Goal: Task Accomplishment & Management: Manage account settings

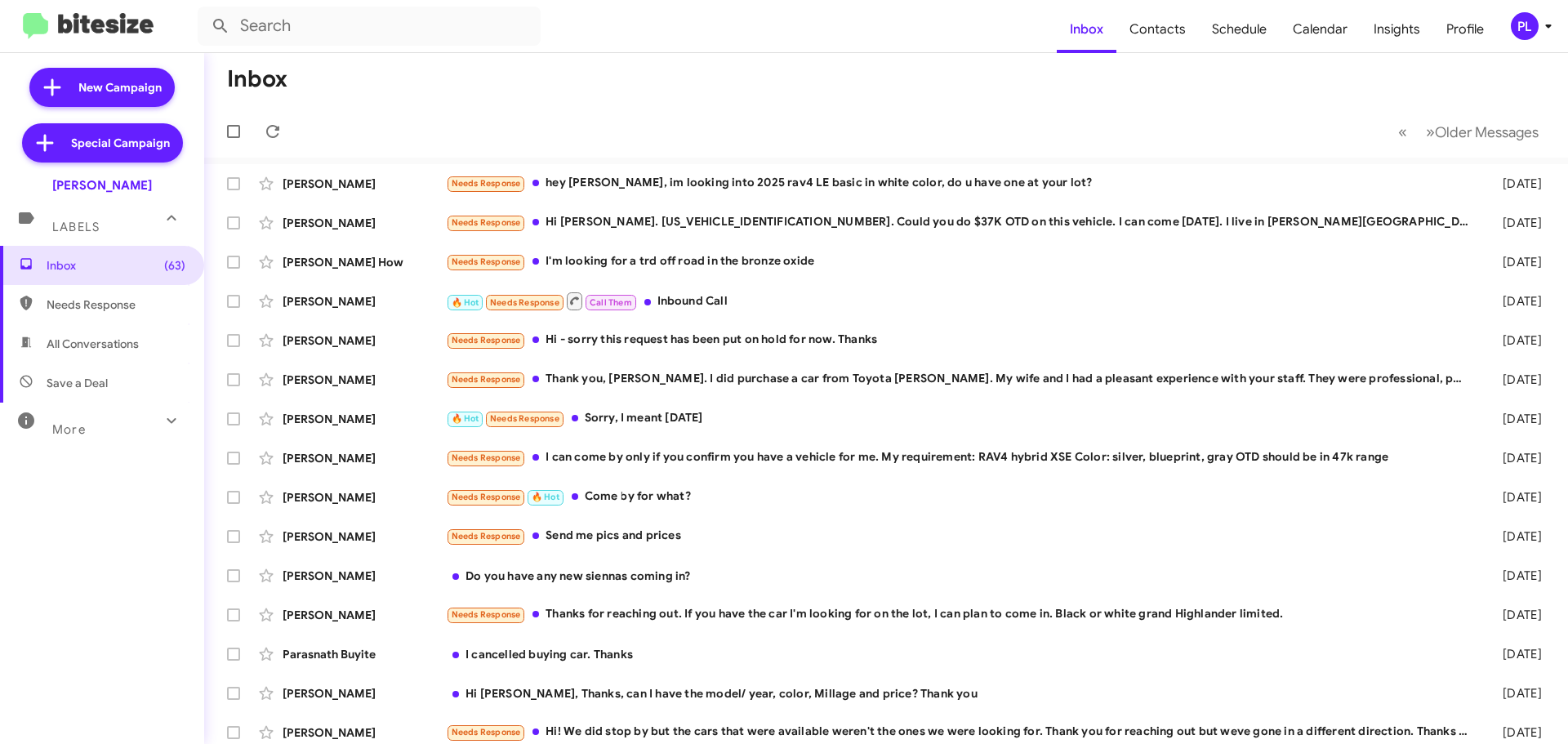
drag, startPoint x: 0, startPoint y: 0, endPoint x: 1558, endPoint y: 28, distance: 1558.3
click at [1558, 28] on span "PL" at bounding box center [1533, 26] width 49 height 28
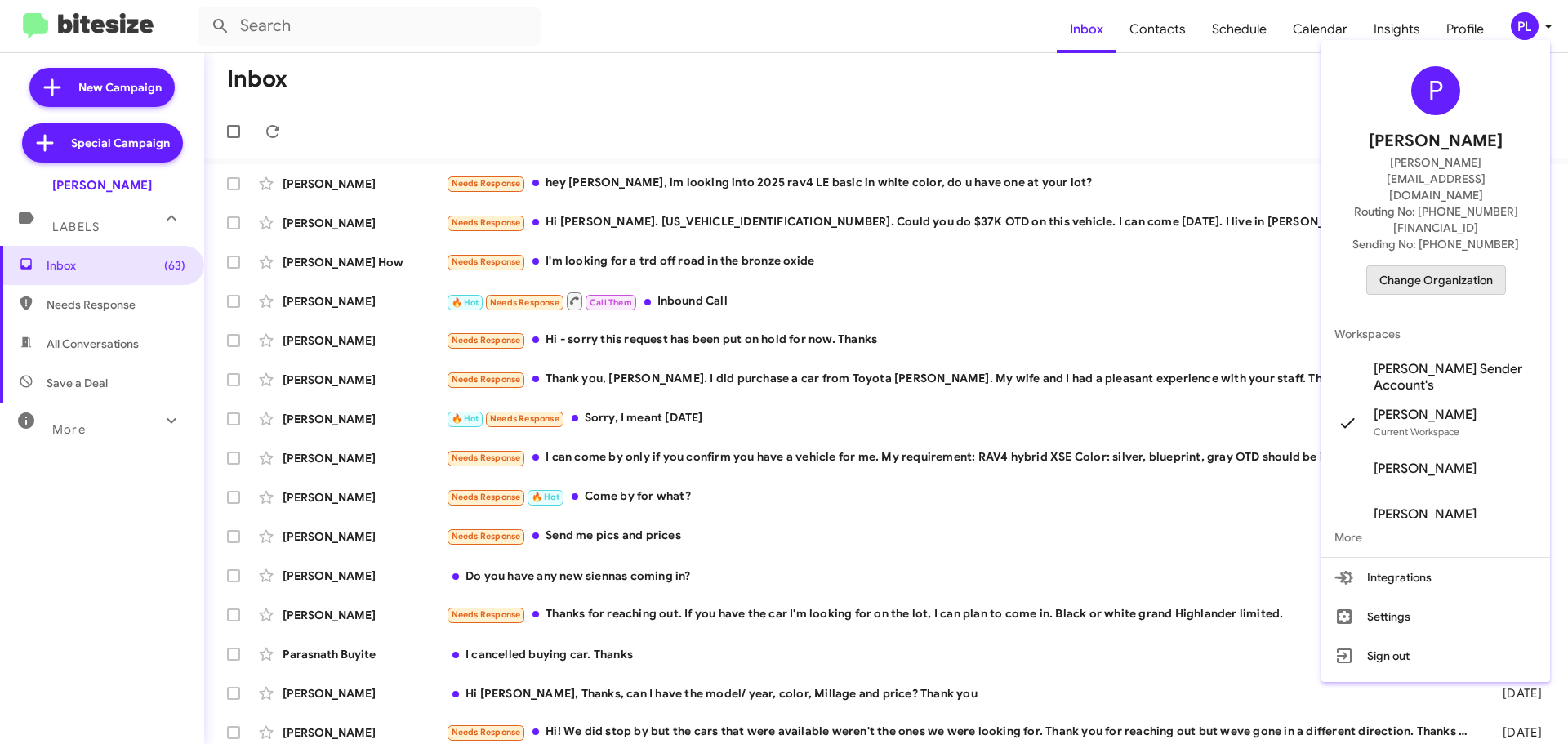
click at [1420, 266] on span "Change Organization" at bounding box center [1436, 280] width 114 height 28
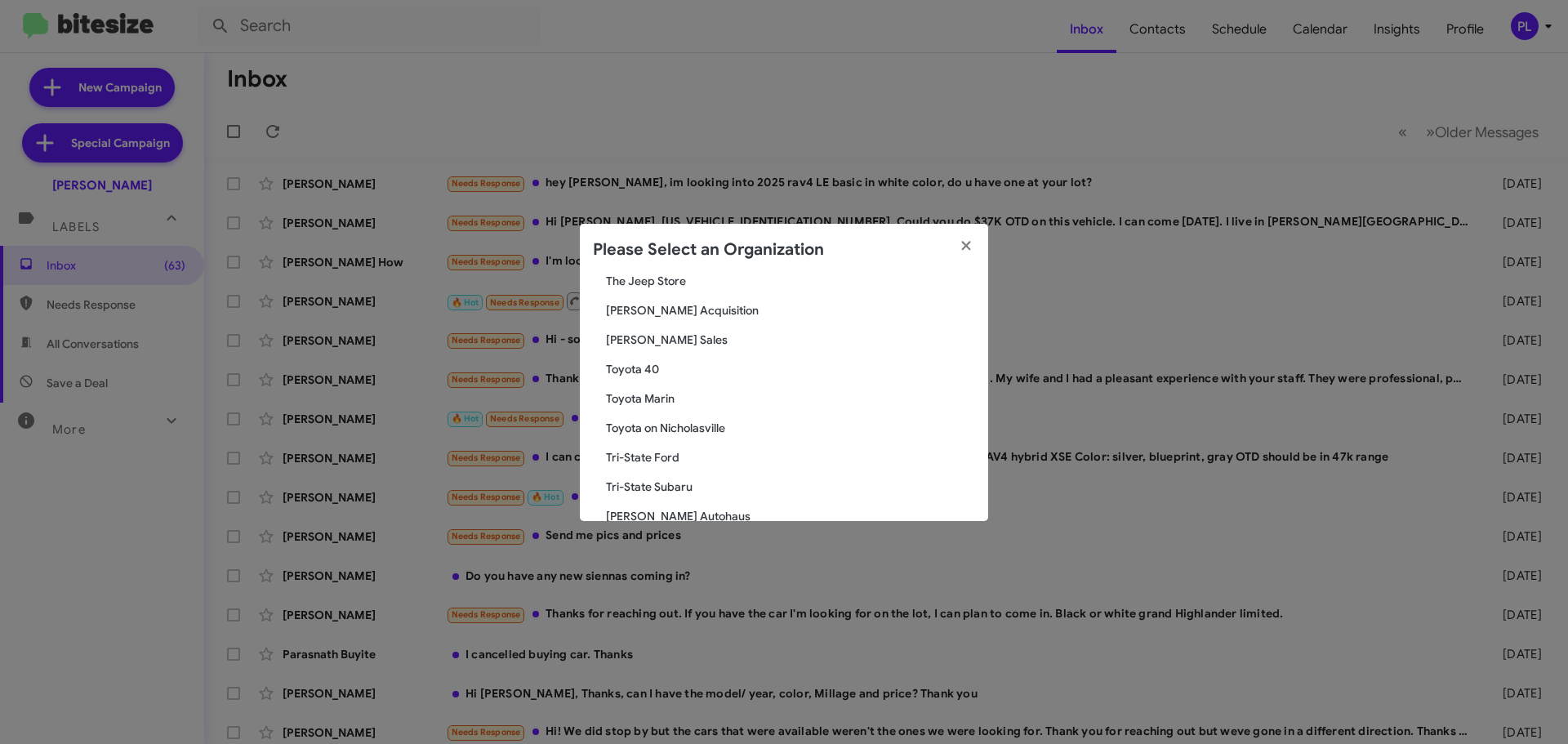
scroll to position [2870, 0]
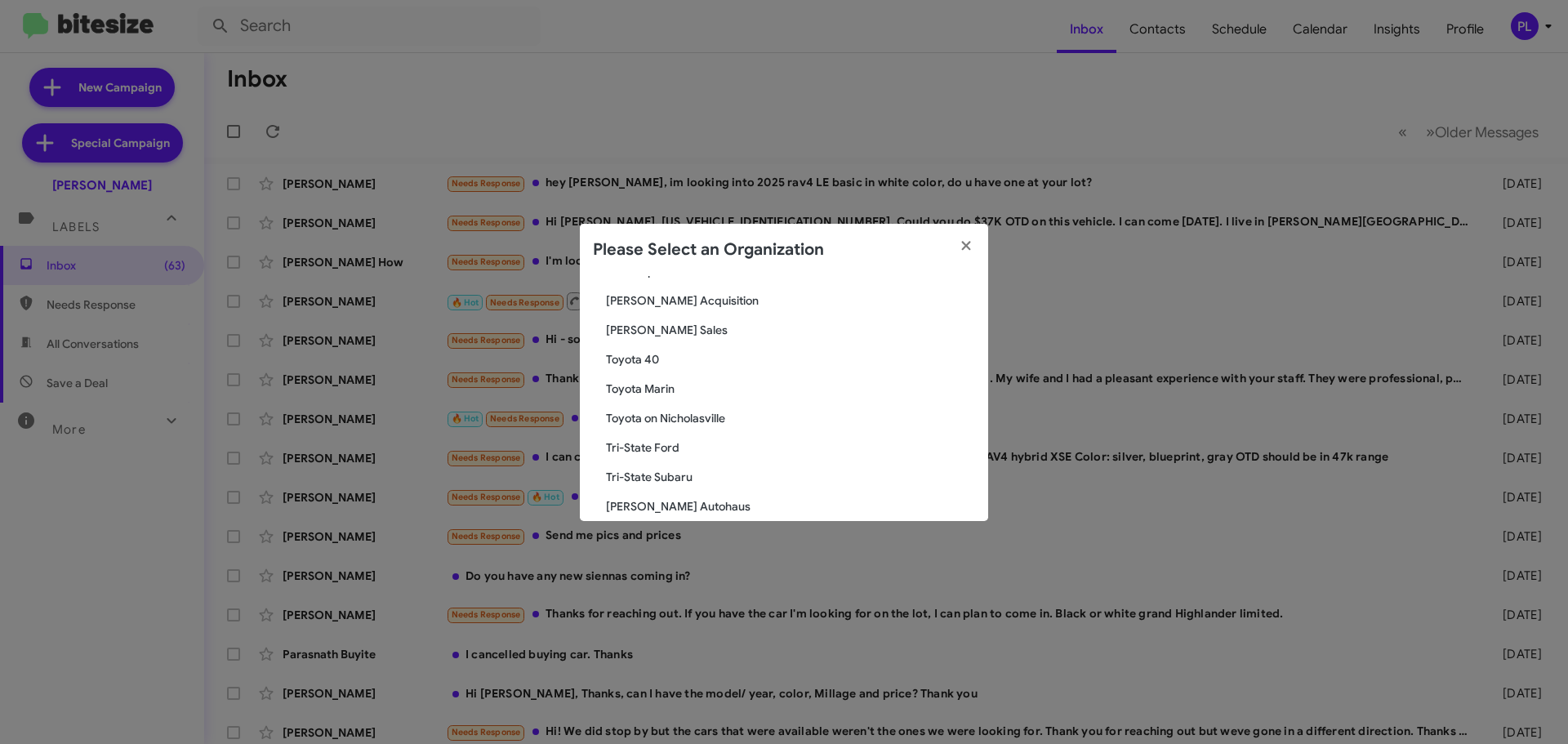
click at [646, 391] on span "Toyota Marin" at bounding box center [790, 389] width 369 height 17
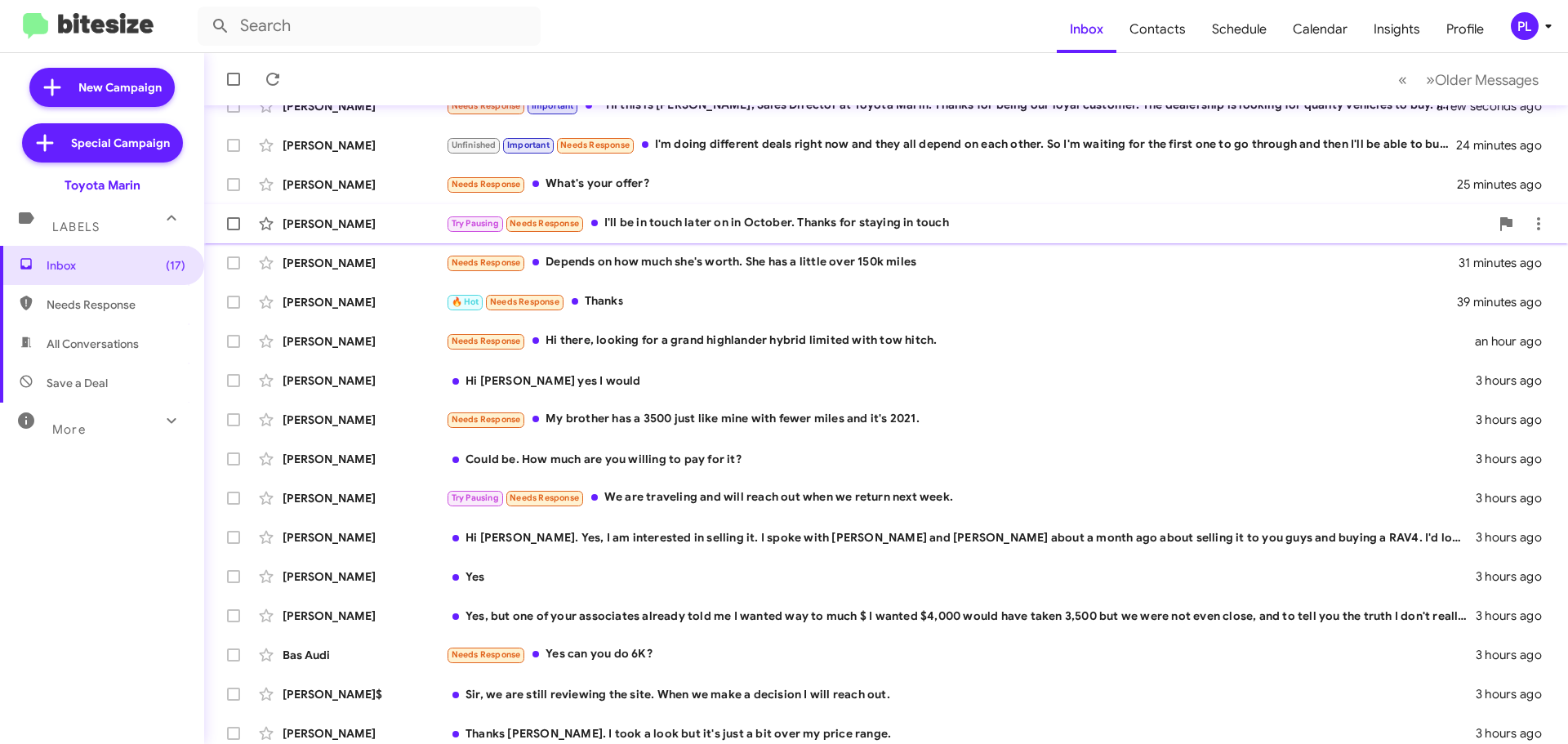
scroll to position [205, 0]
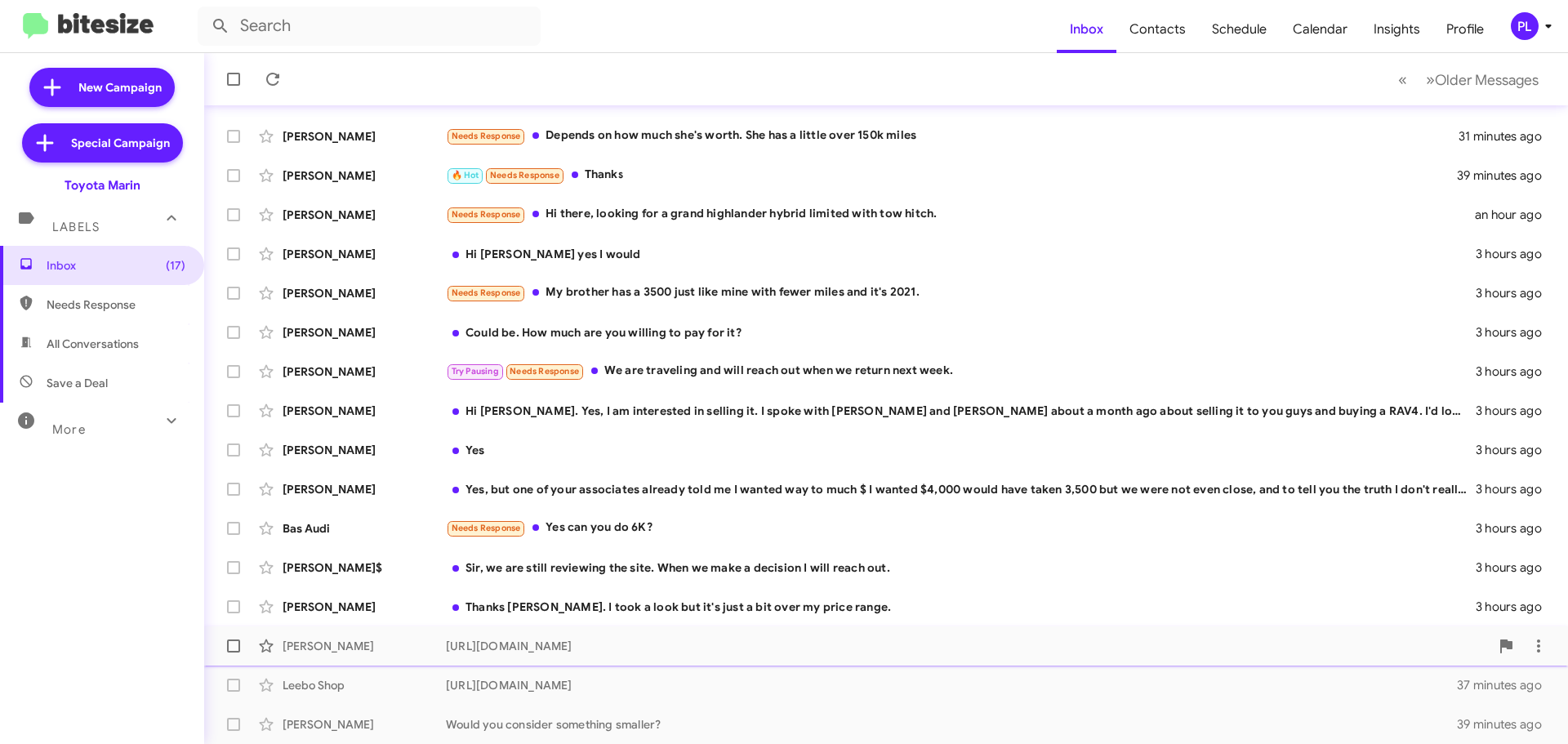
click at [584, 642] on div "https://www.toyotamarin.com/used-vehicles/" at bounding box center [967, 646] width 1043 height 17
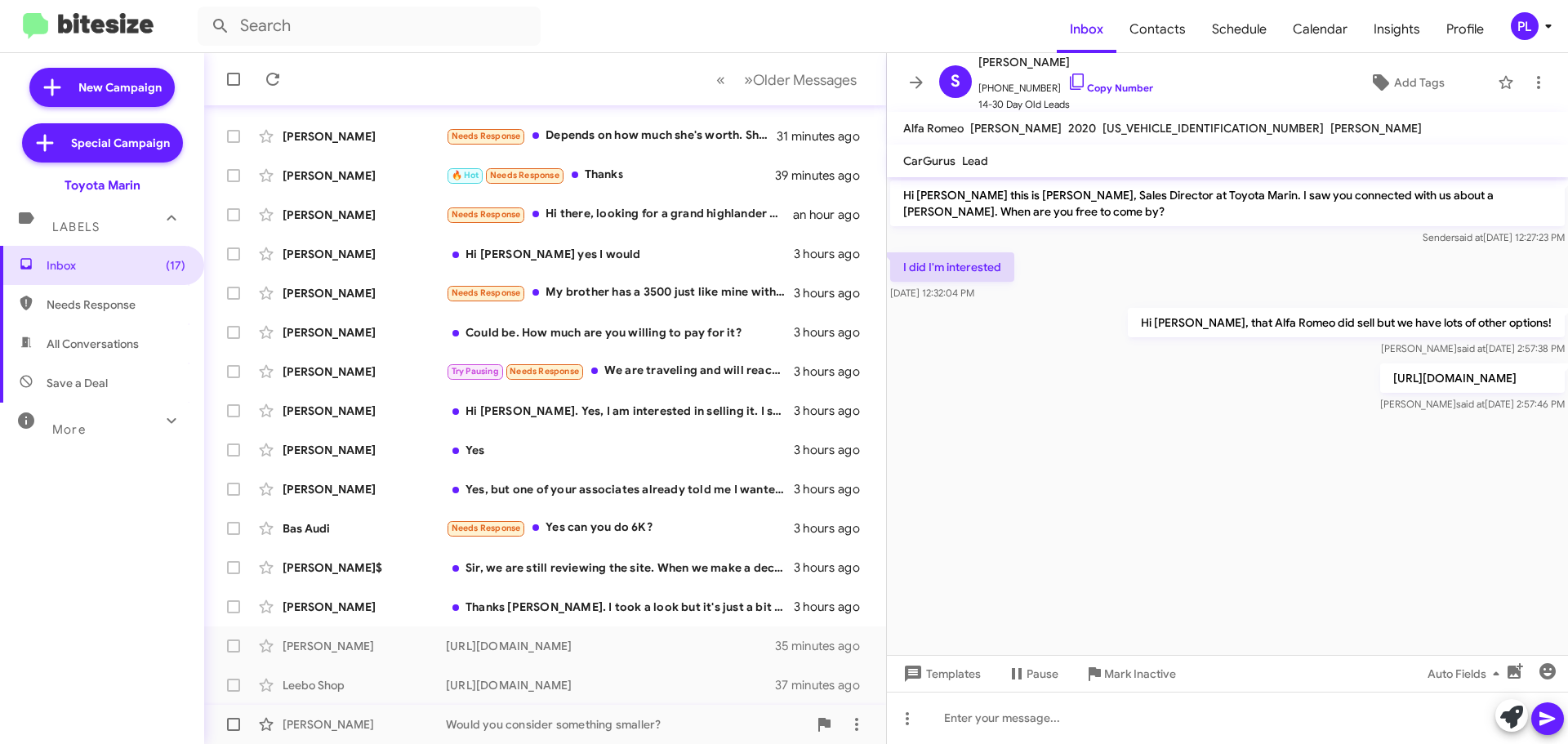
click at [539, 727] on div "Would you consider something smaller?" at bounding box center [626, 725] width 361 height 17
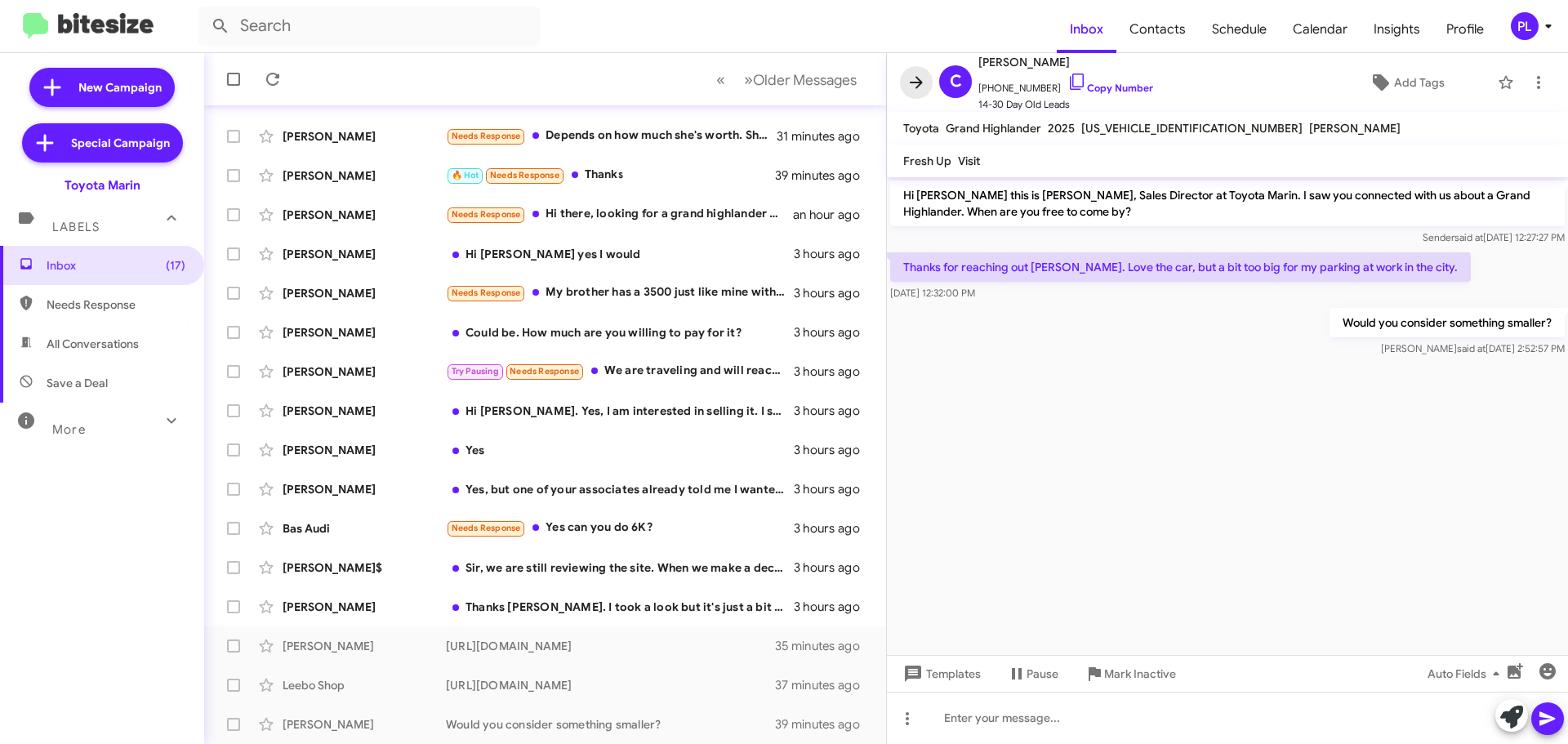
click at [917, 72] on button at bounding box center [916, 83] width 33 height 33
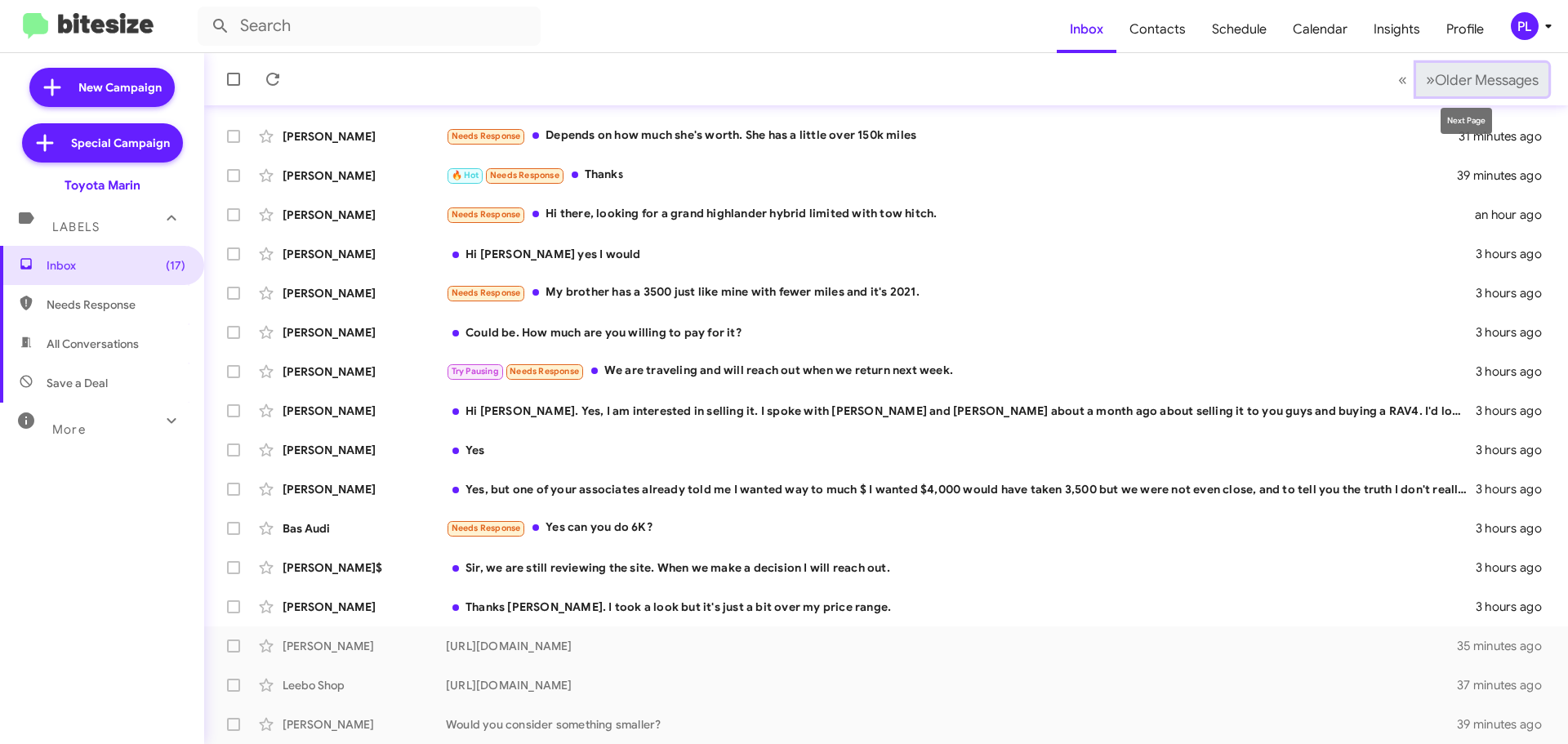
click at [1500, 78] on span "Older Messages" at bounding box center [1486, 80] width 104 height 18
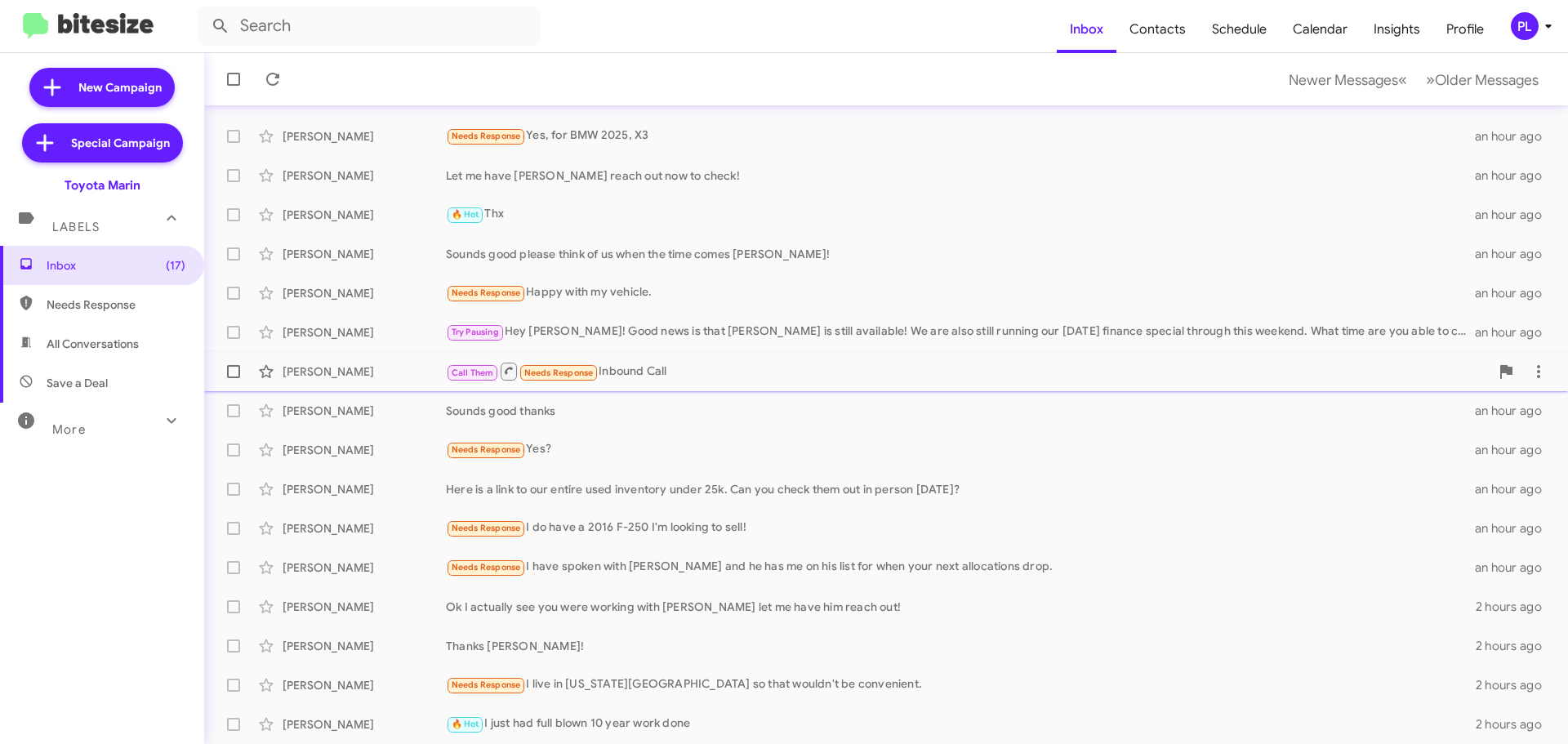
click at [732, 367] on div "Call Them Needs Response Inbound Call" at bounding box center [967, 372] width 1043 height 20
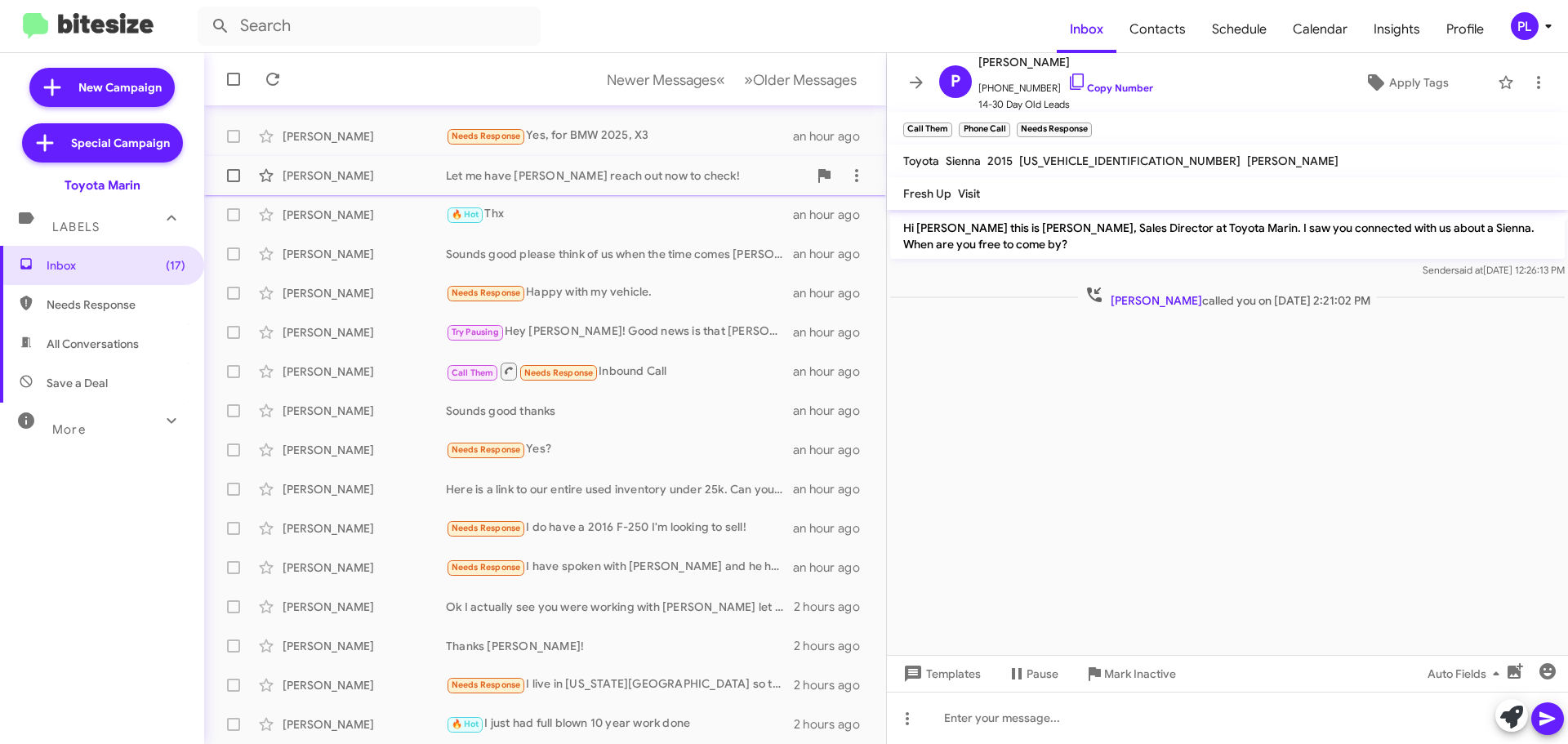
click at [585, 187] on div "Daniel Kim Let me have Daryl reach out now to check! an hour ago" at bounding box center [545, 176] width 656 height 33
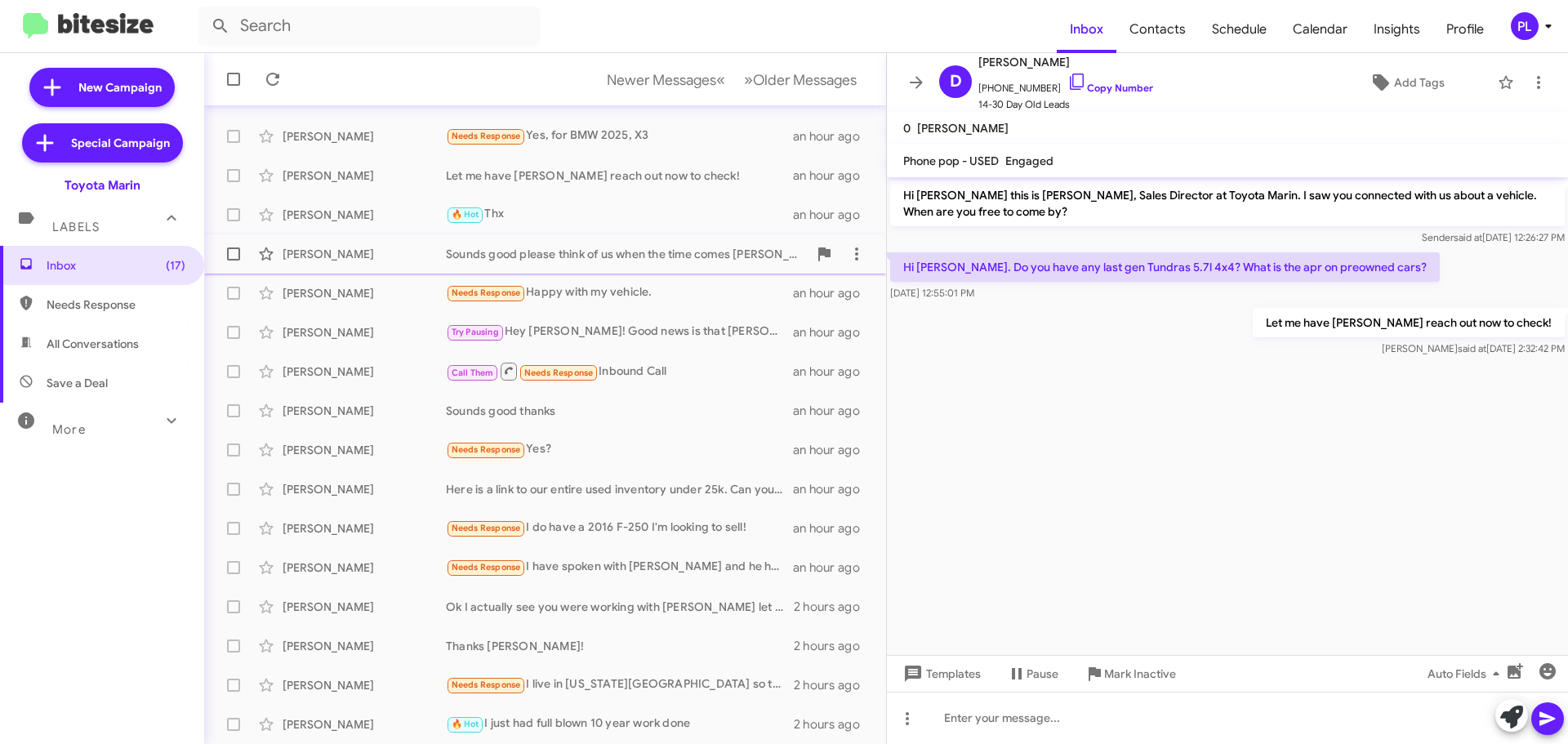
click at [549, 244] on div "Derek Cartwright Sounds good please think of us when the time comes Derek! an h…" at bounding box center [545, 254] width 656 height 33
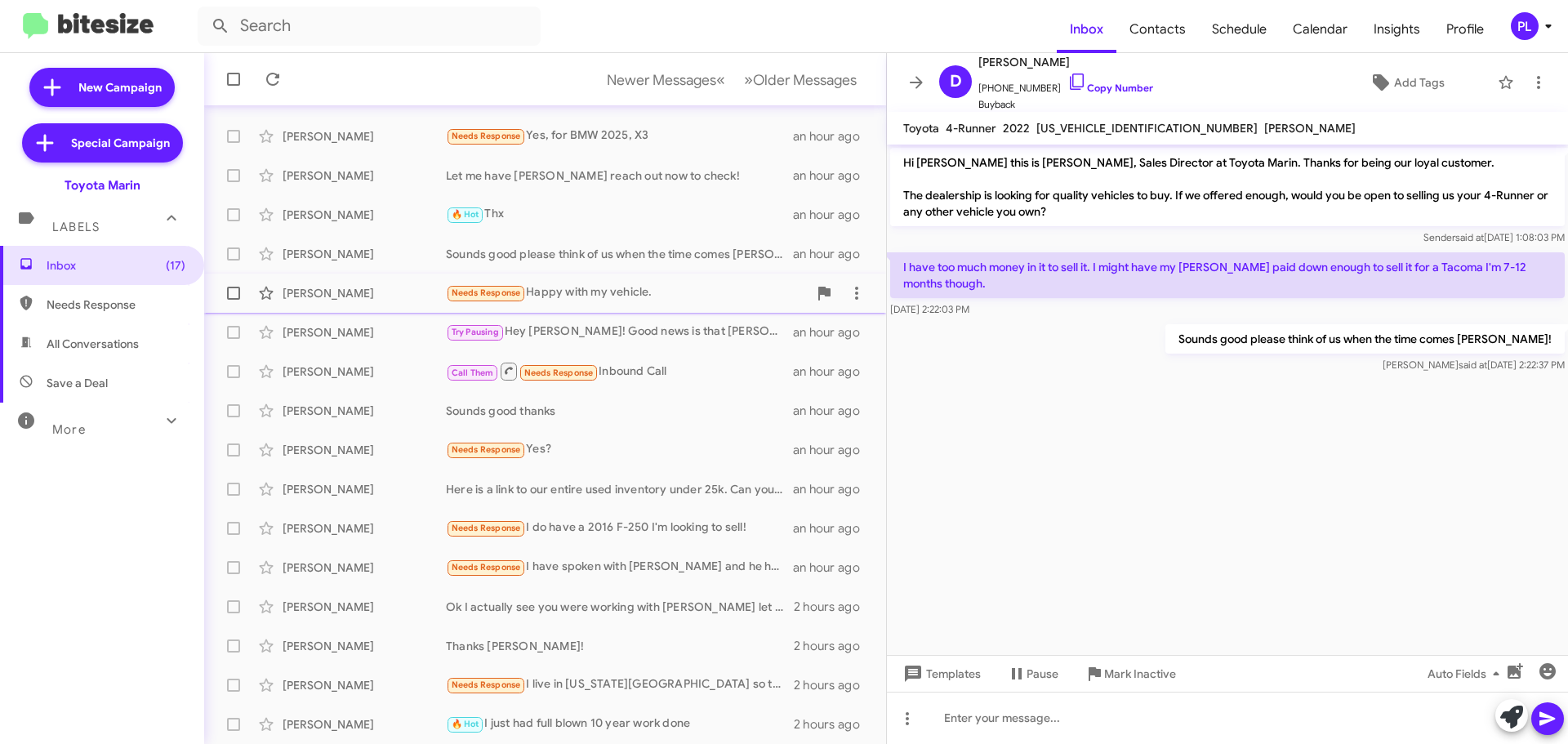
click at [604, 291] on div "Needs Response Happy with my vehicle." at bounding box center [626, 293] width 361 height 18
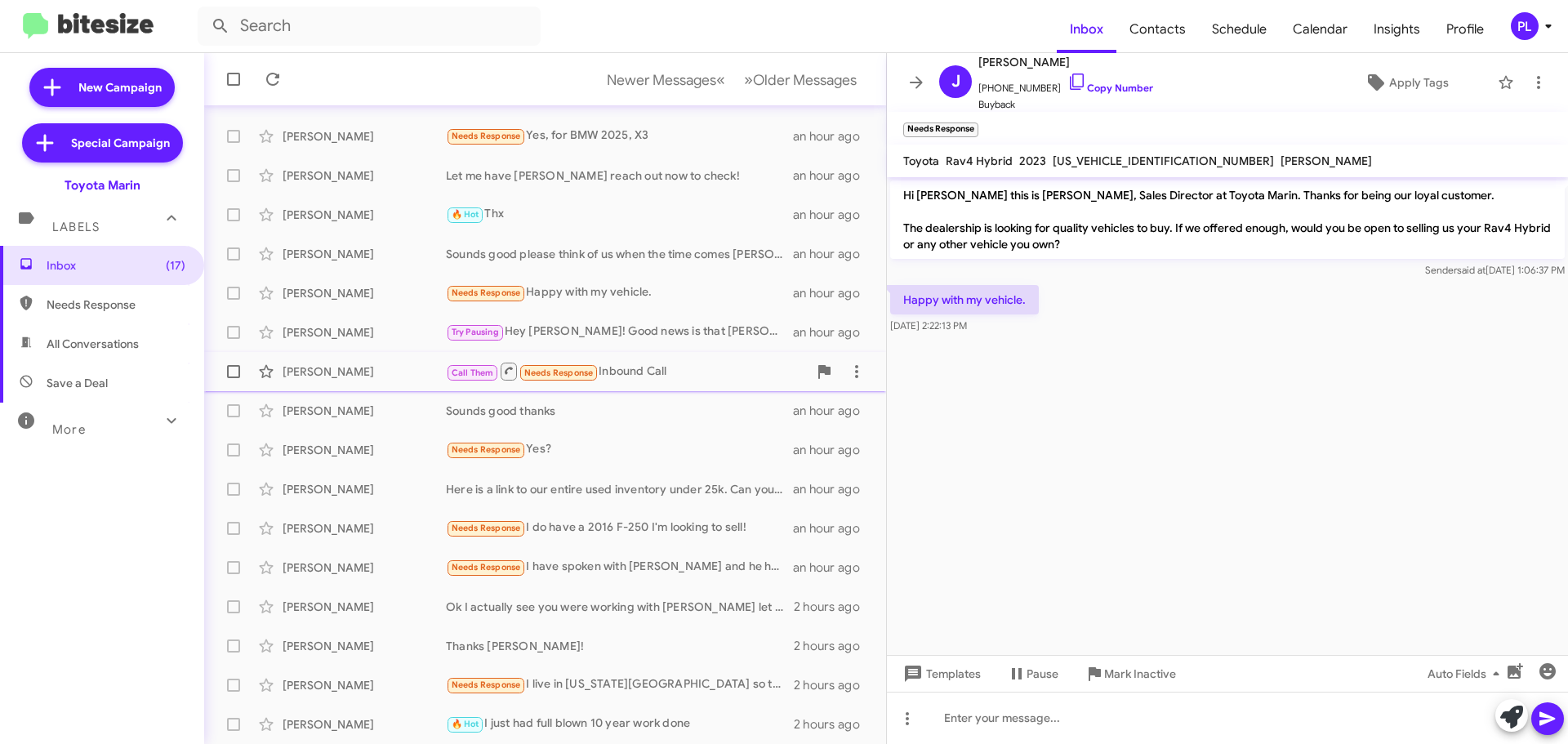
click at [642, 379] on div "Call Them Needs Response Inbound Call" at bounding box center [626, 372] width 361 height 20
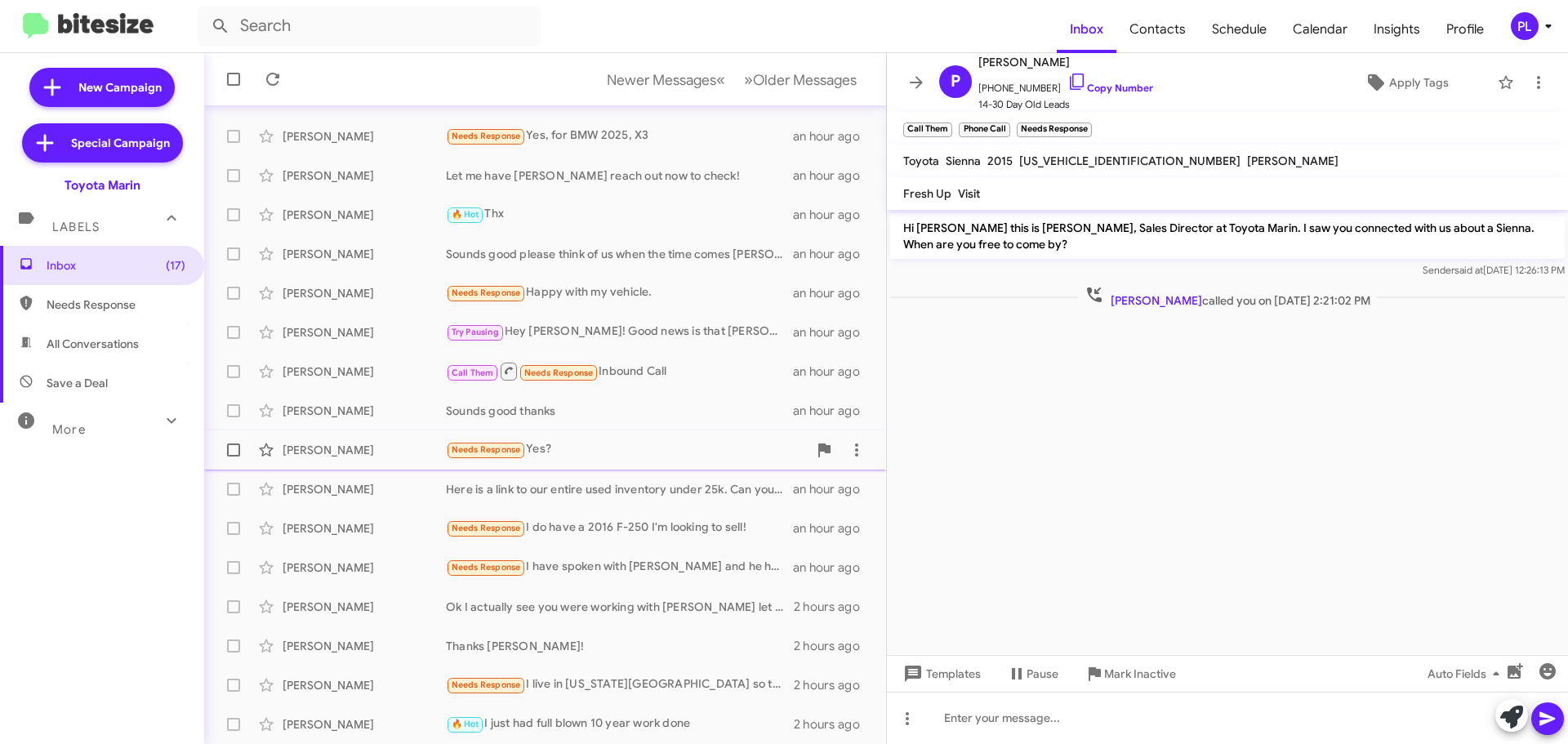
click at [584, 436] on div "Lisbeth Torres Needs Response Yes? an hour ago" at bounding box center [545, 450] width 656 height 33
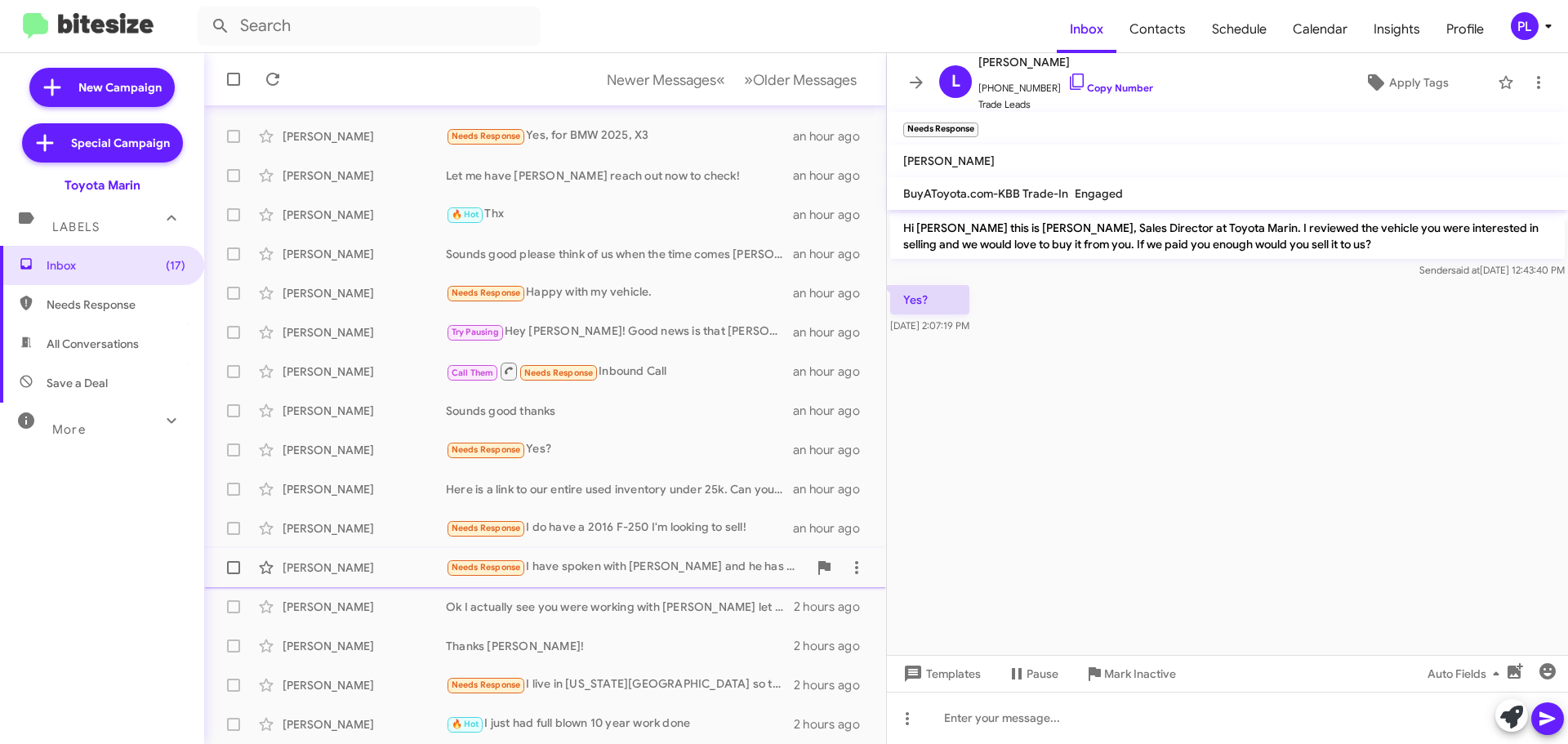
click at [615, 570] on div "Needs Response I have spoken with Calvin and he has me on his list for when you…" at bounding box center [626, 567] width 361 height 18
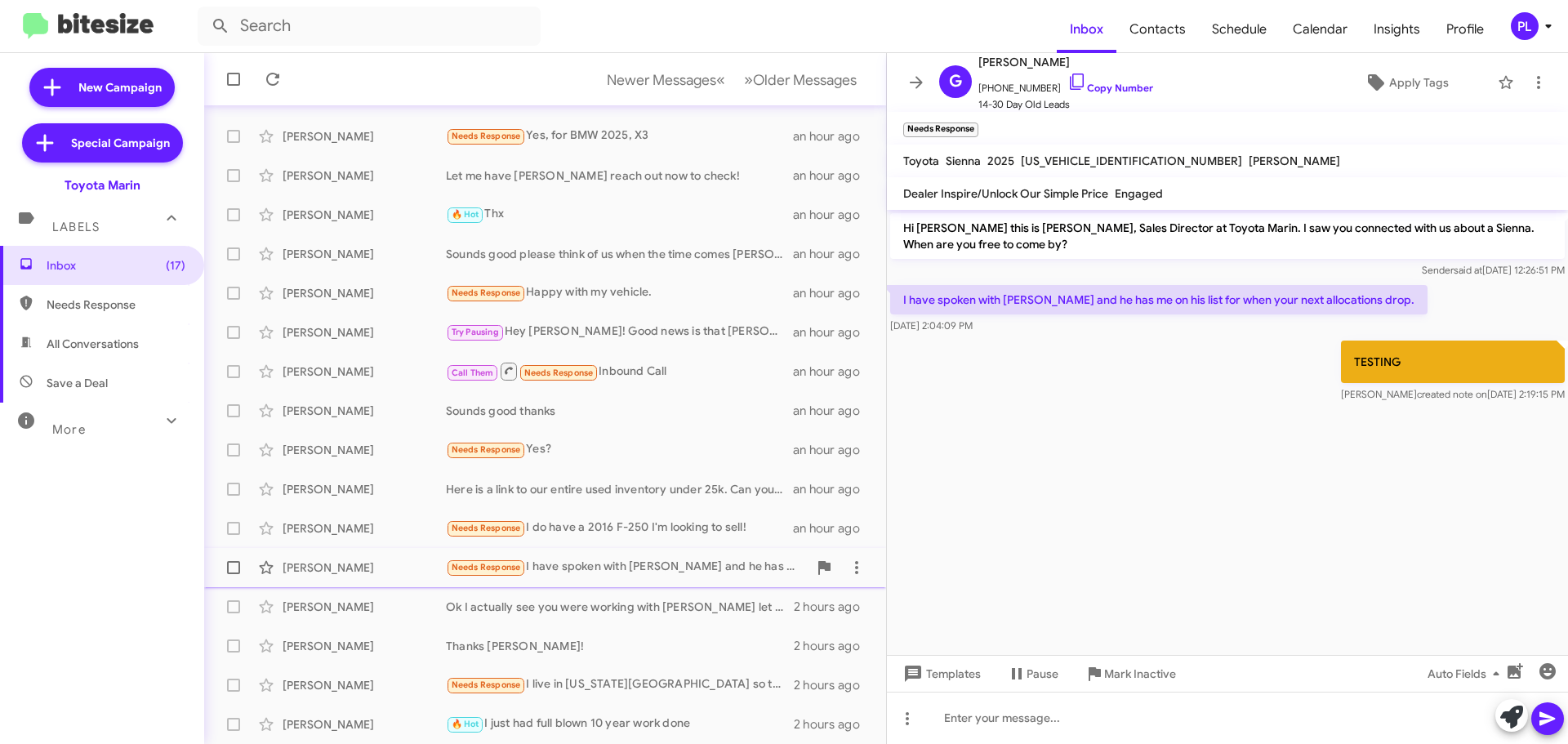
click at [557, 578] on div "Gary Rowbury Needs Response I have spoken with Calvin and he has me on his list…" at bounding box center [545, 568] width 656 height 33
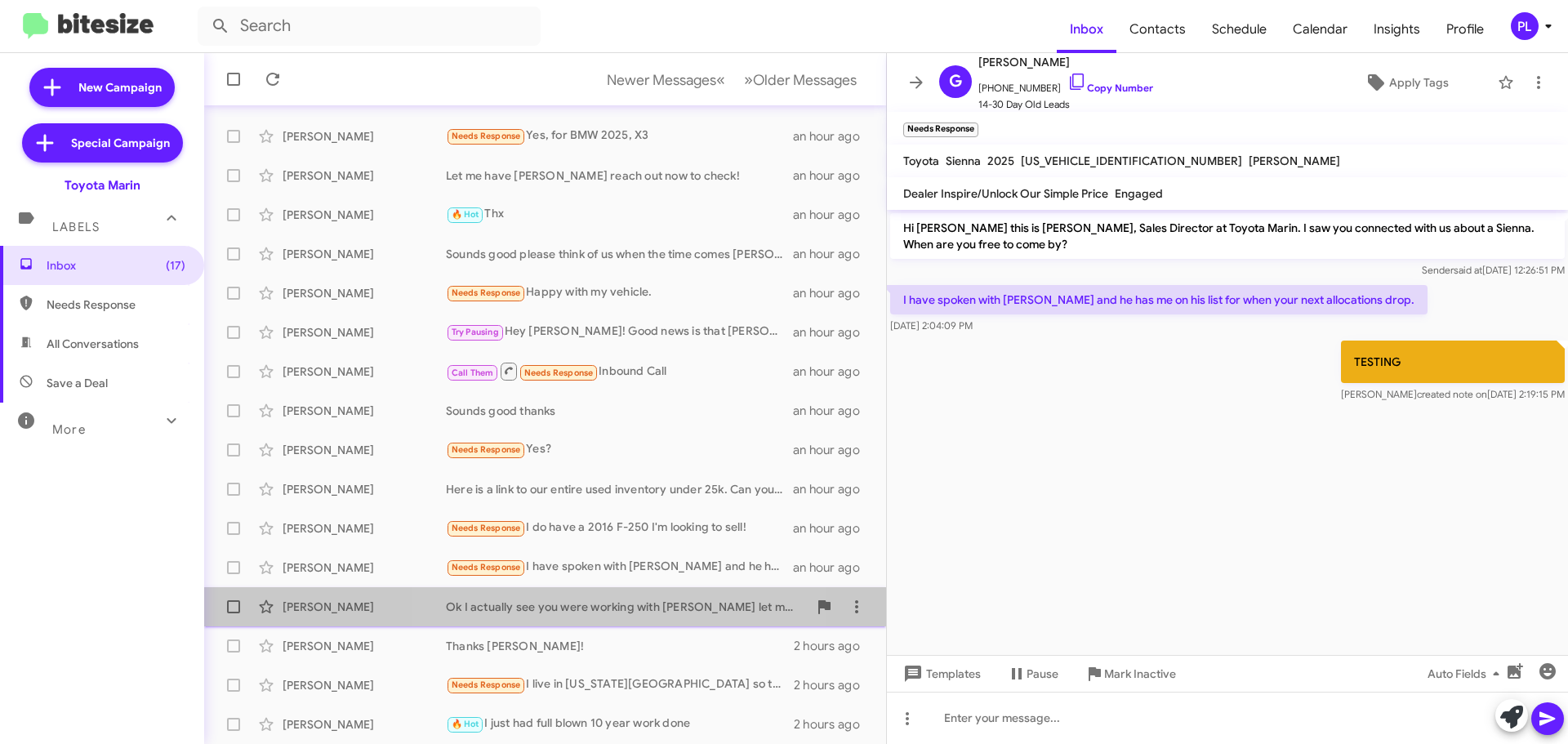
click at [608, 605] on div "Ok I actually see you were working with Calvin let me have him reach out!" at bounding box center [626, 607] width 361 height 17
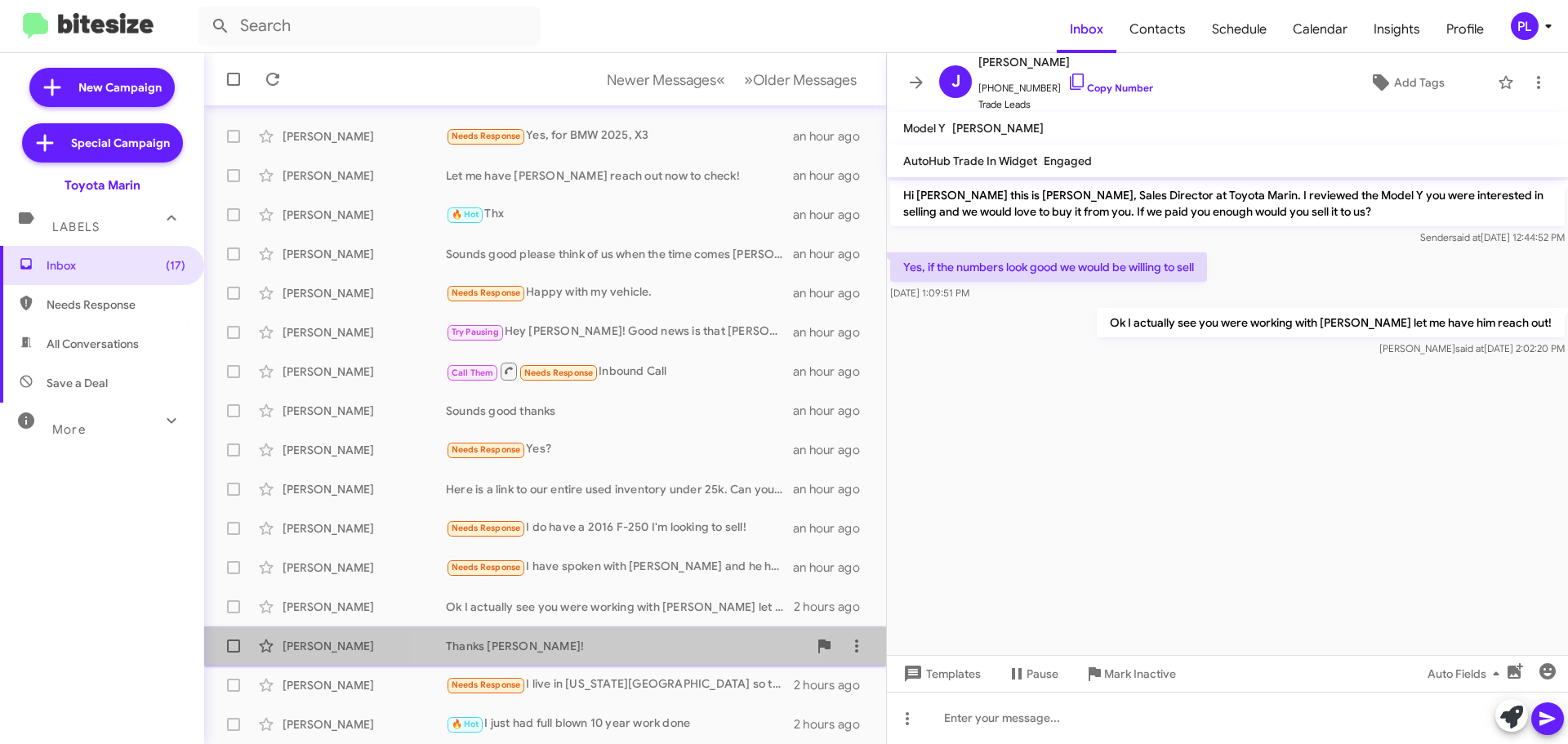
click at [587, 650] on div "Thanks Todd!" at bounding box center [626, 646] width 361 height 17
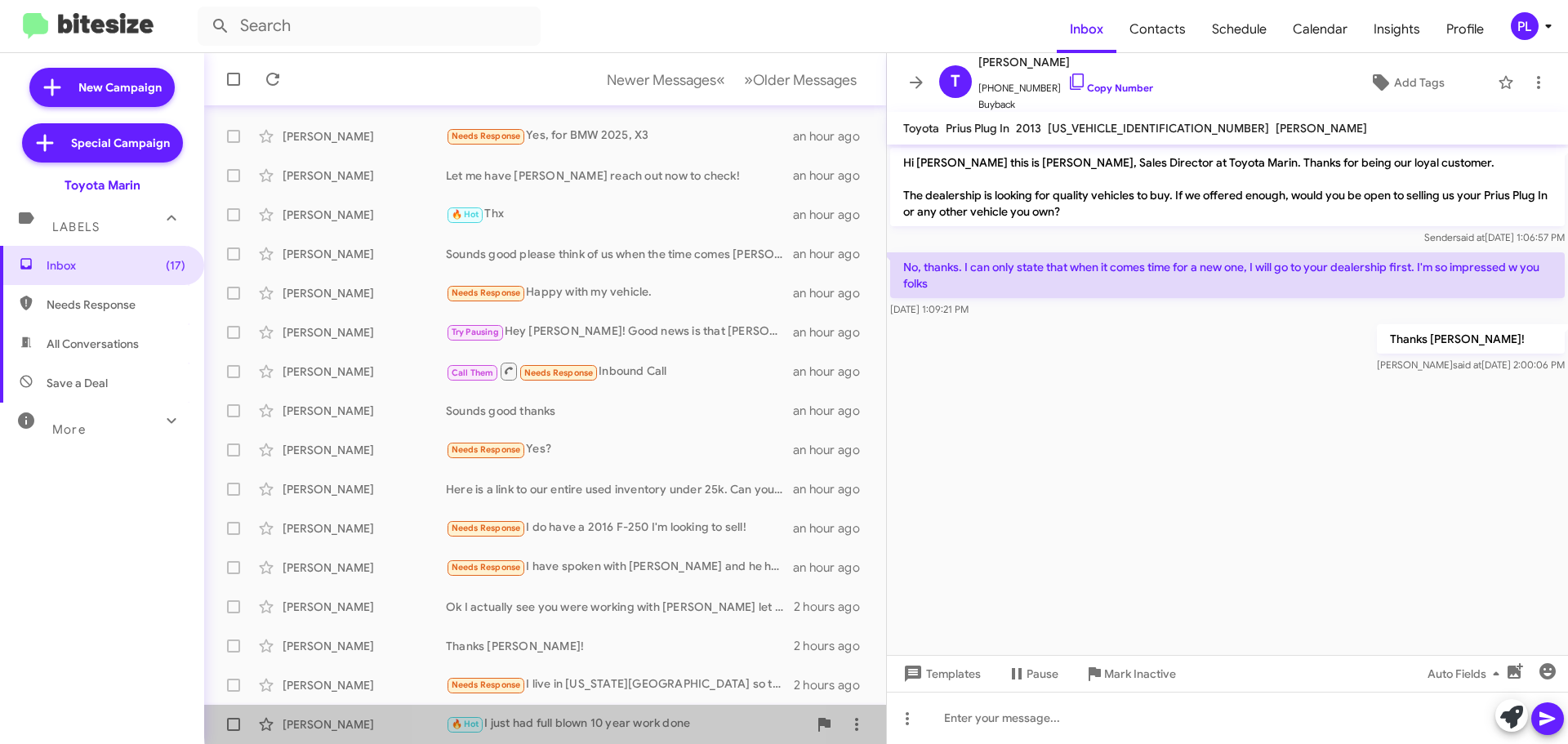
click at [633, 712] on div "David Devoto 🔥 Hot I just had full blown 10 year work done 2 hours ago" at bounding box center [545, 725] width 656 height 33
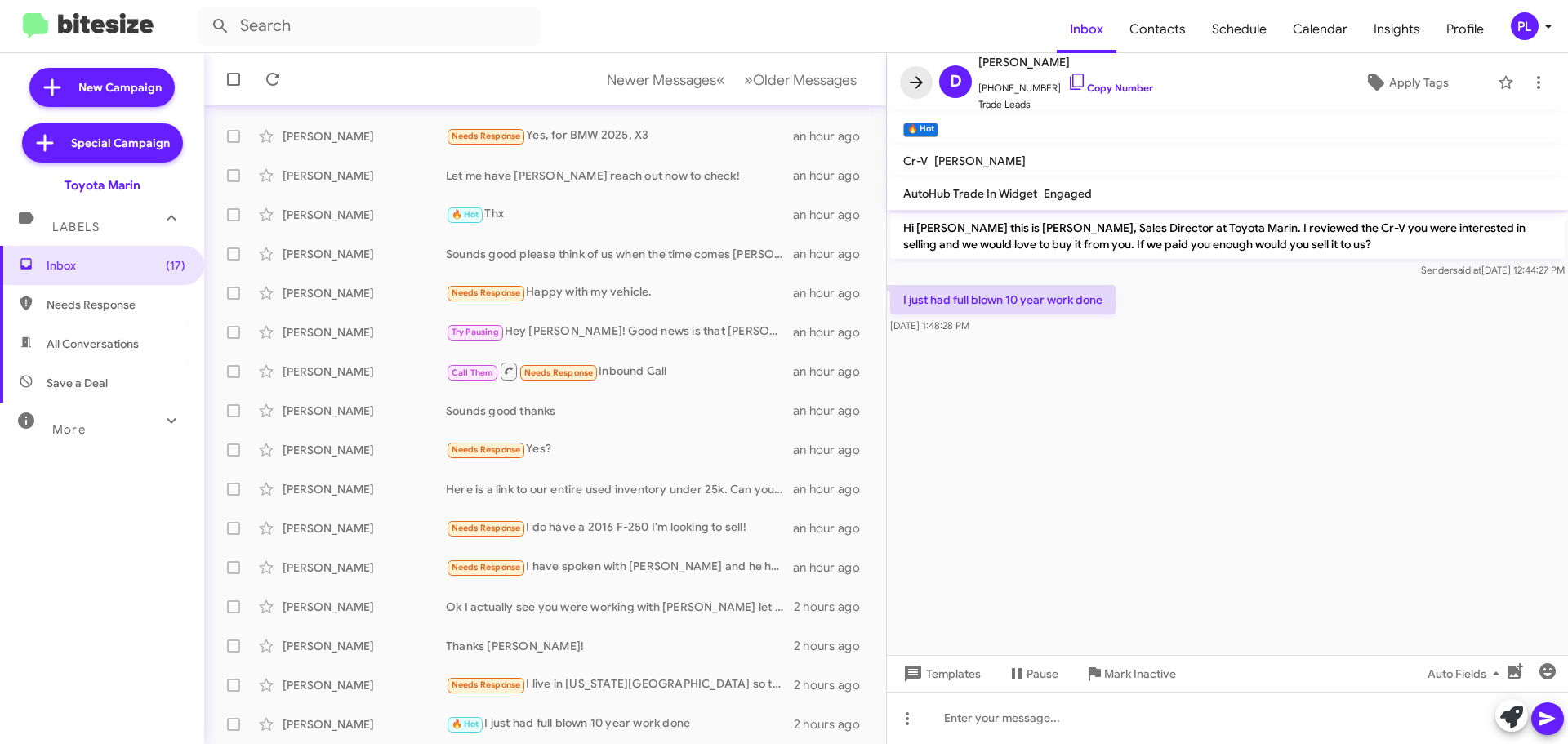
click at [926, 89] on span at bounding box center [916, 82] width 33 height 19
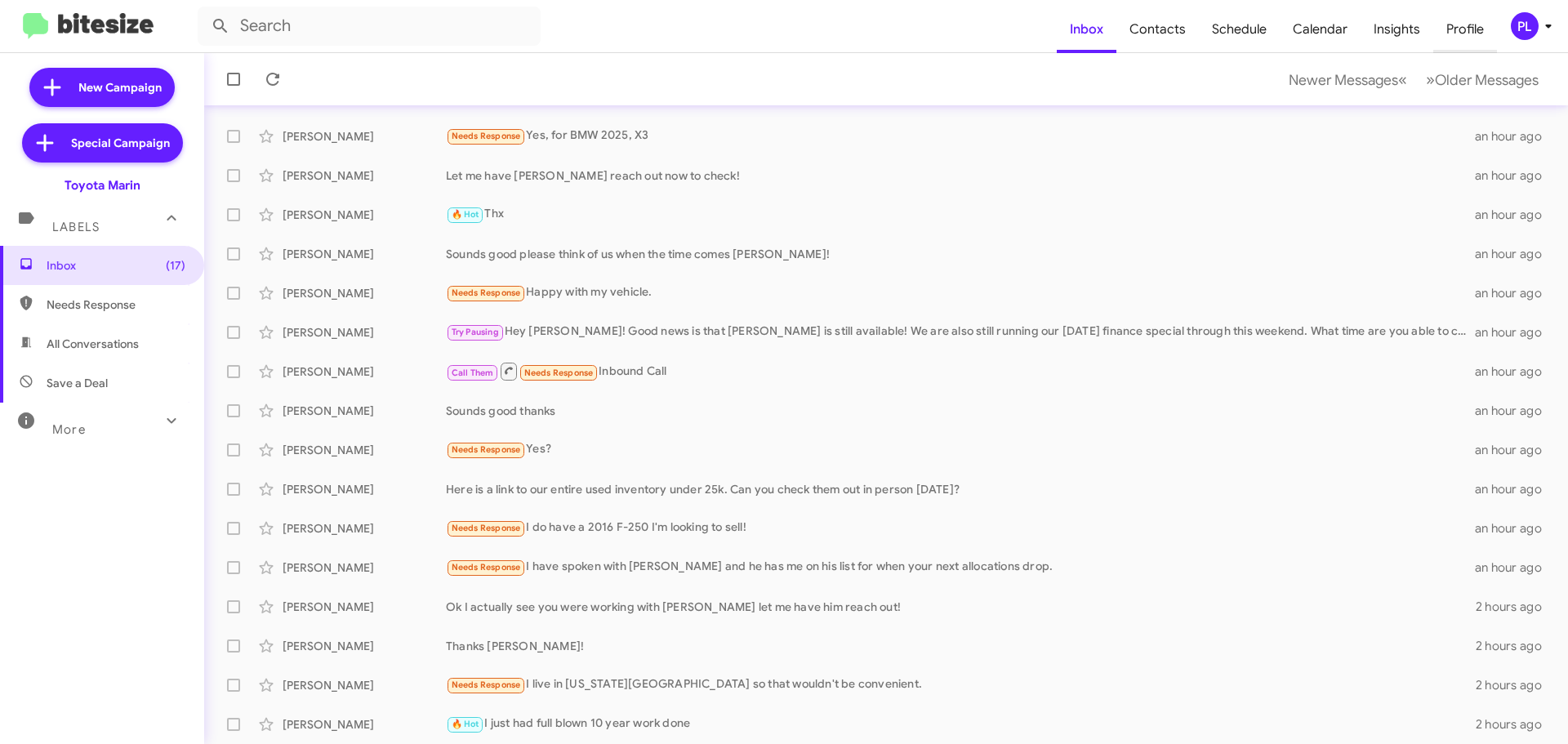
click at [1482, 26] on span "Profile" at bounding box center [1464, 29] width 63 height 48
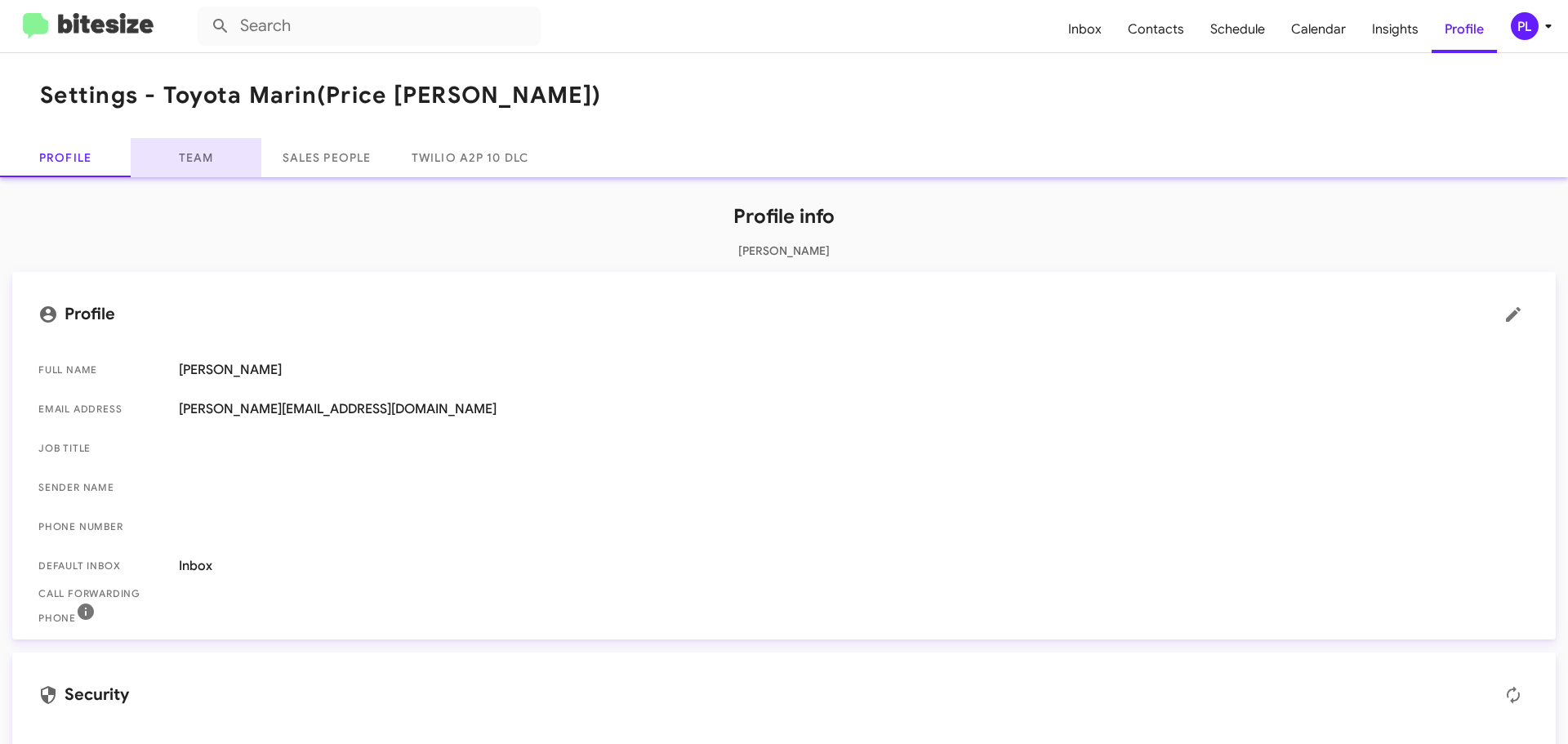
click at [218, 155] on link "Team" at bounding box center [195, 157] width 130 height 39
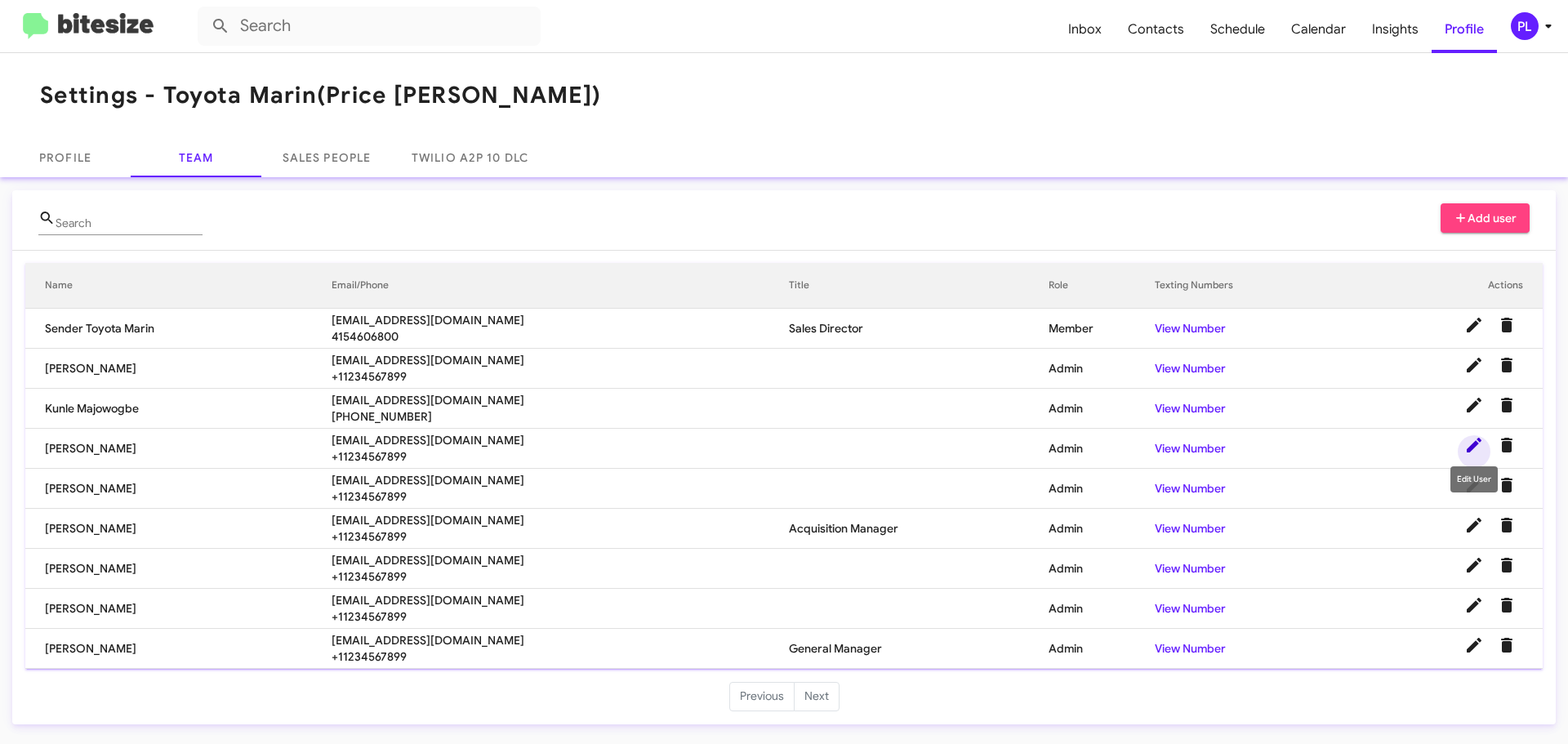
click at [1467, 443] on icon at bounding box center [1474, 445] width 19 height 19
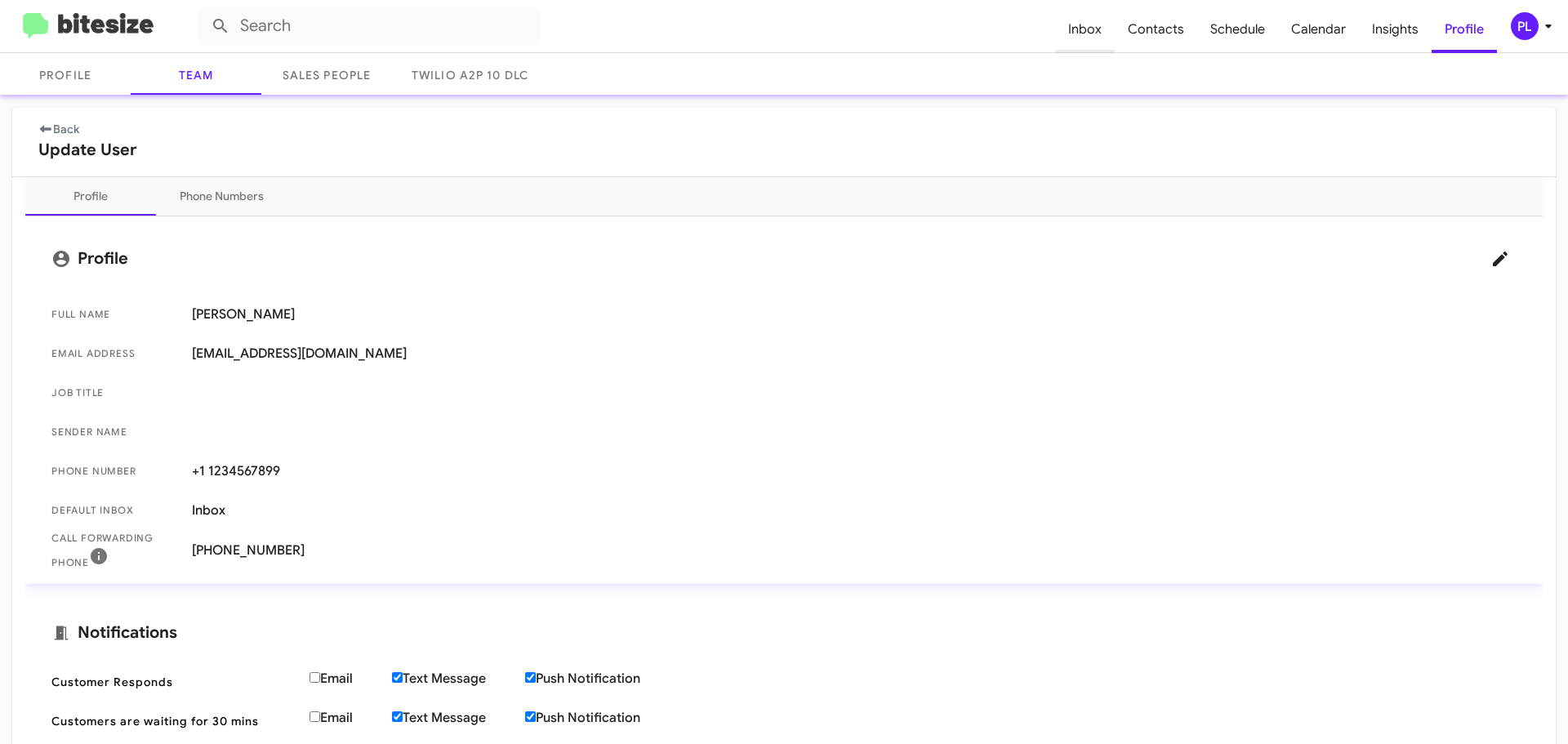
scroll to position [82, 0]
click at [1103, 26] on span "Inbox" at bounding box center [1084, 29] width 60 height 48
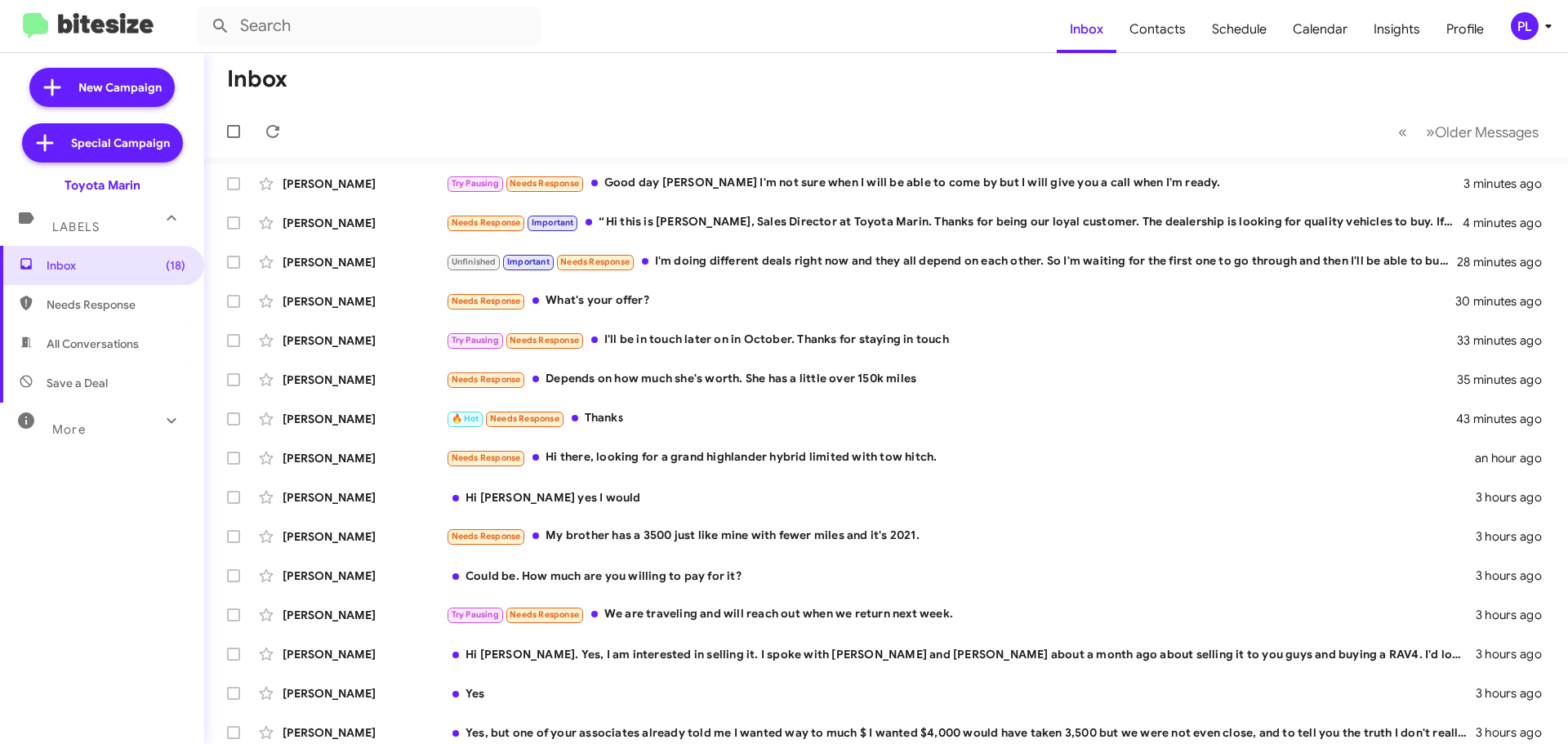
click at [1544, 36] on span "PL" at bounding box center [1533, 26] width 49 height 28
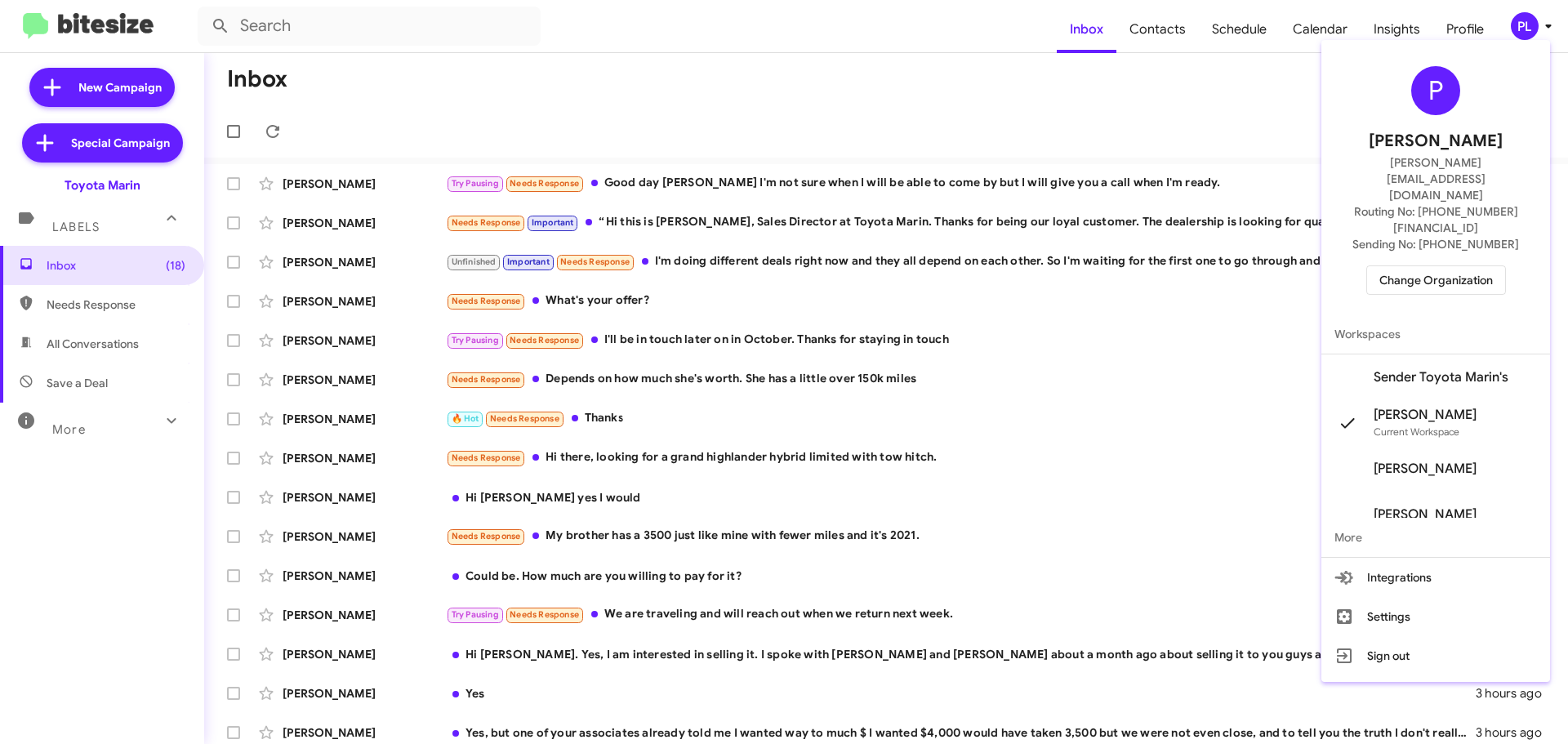
click at [1424, 266] on span "Change Organization" at bounding box center [1436, 280] width 114 height 28
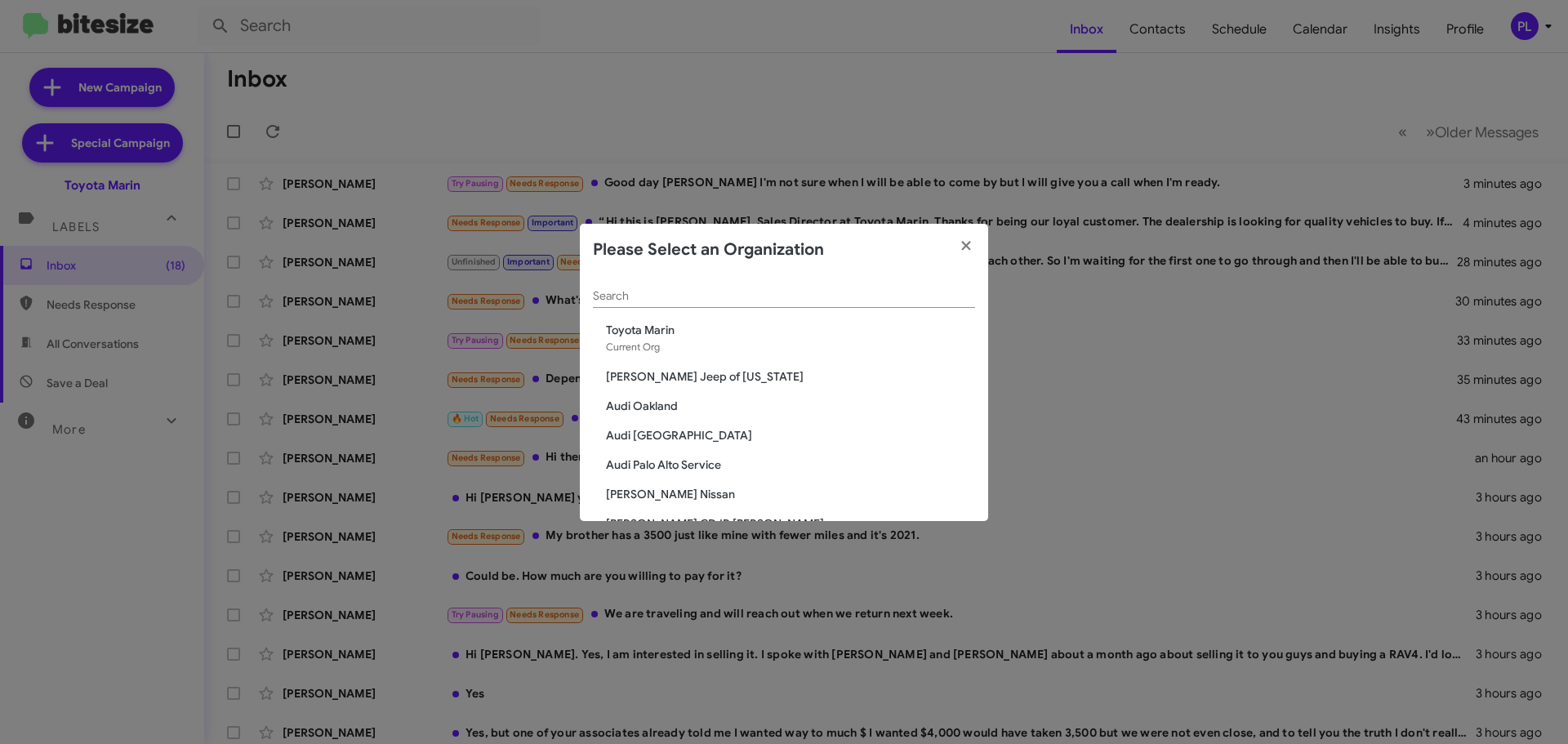
click at [726, 294] on input "Search" at bounding box center [783, 296] width 382 height 13
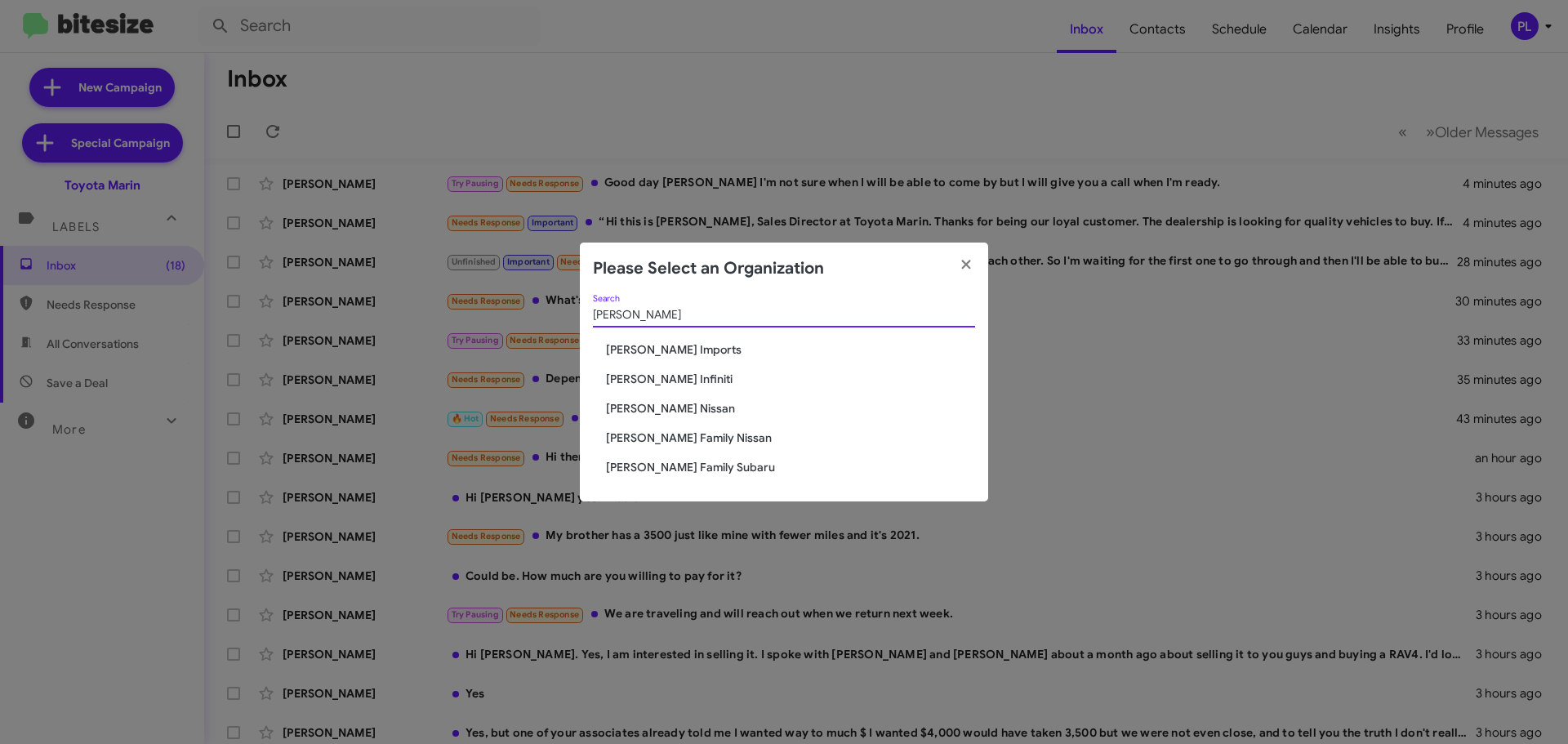
type input "hicks"
click at [706, 469] on span "[PERSON_NAME] Family Subaru" at bounding box center [790, 467] width 369 height 17
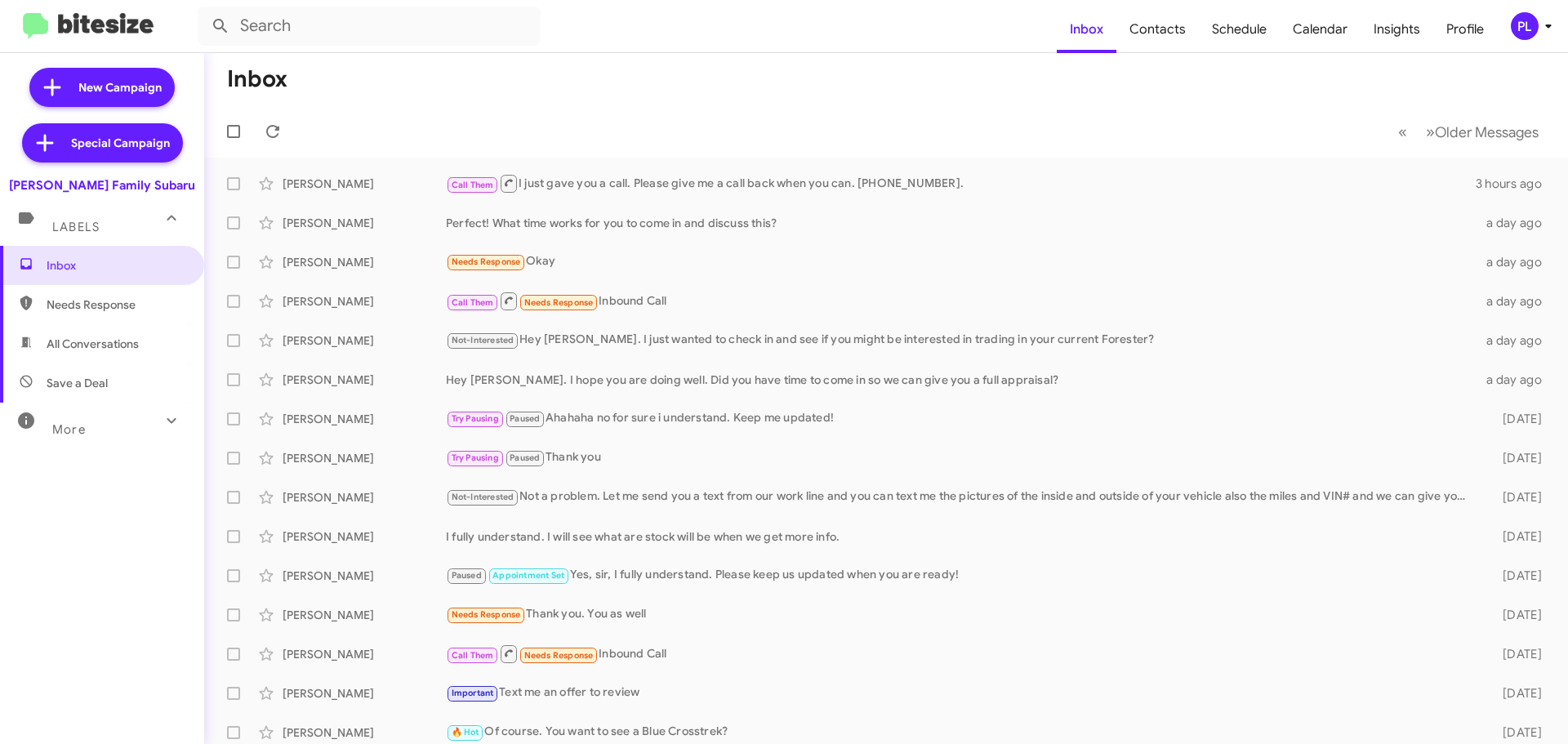
click at [114, 426] on div "More" at bounding box center [85, 422] width 146 height 30
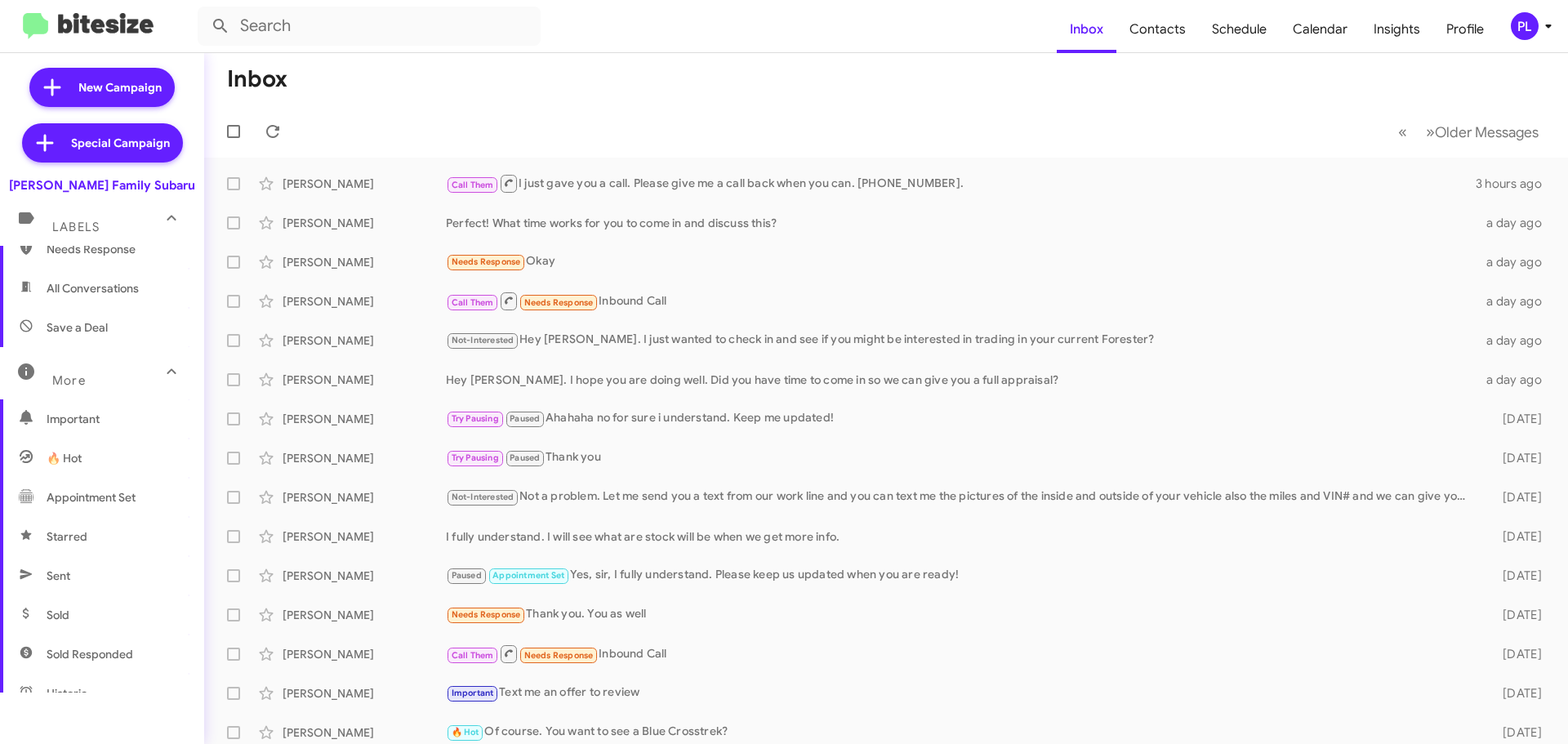
scroll to position [82, 0]
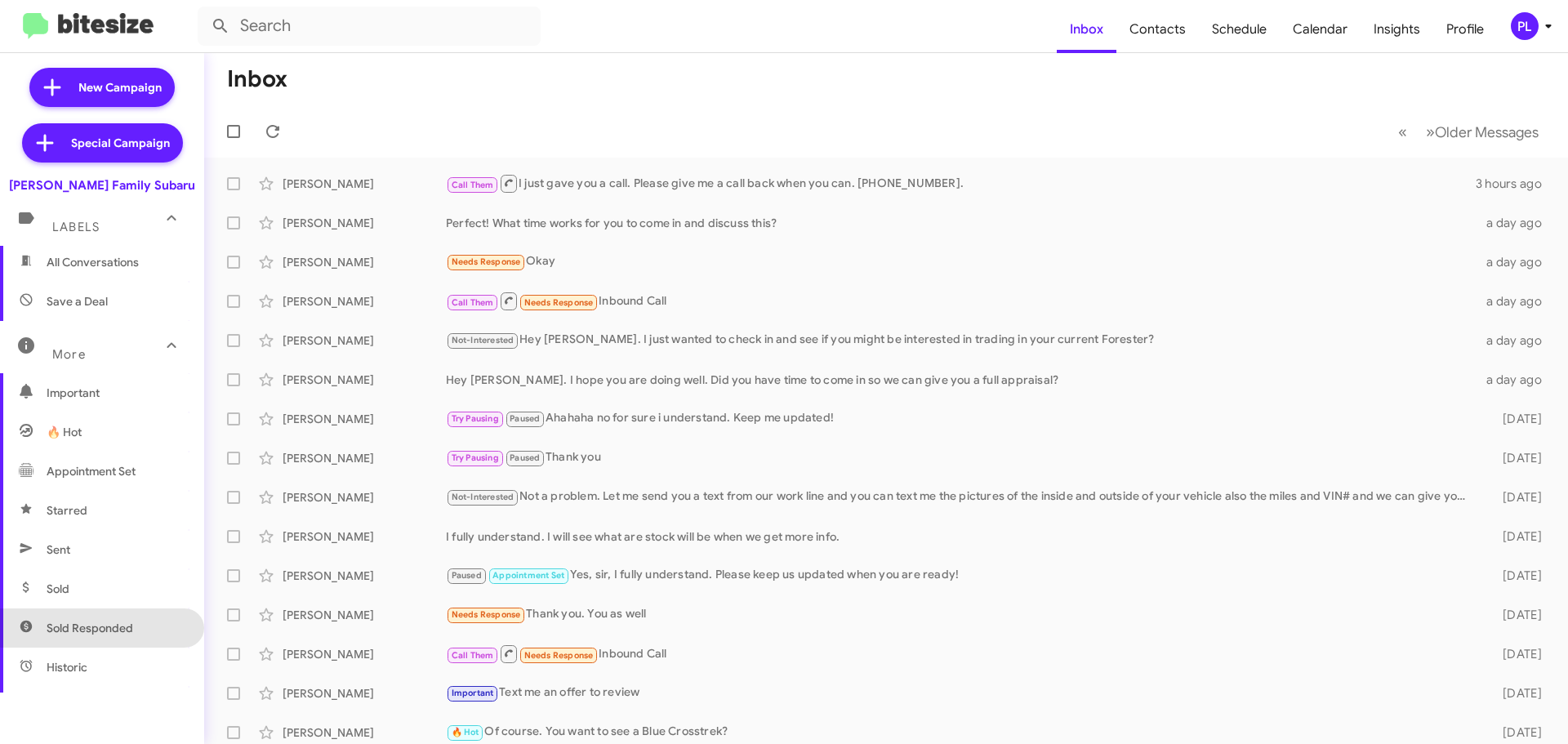
click at [101, 618] on span "Sold Responded" at bounding box center [102, 627] width 204 height 39
type input "in:sold-verified"
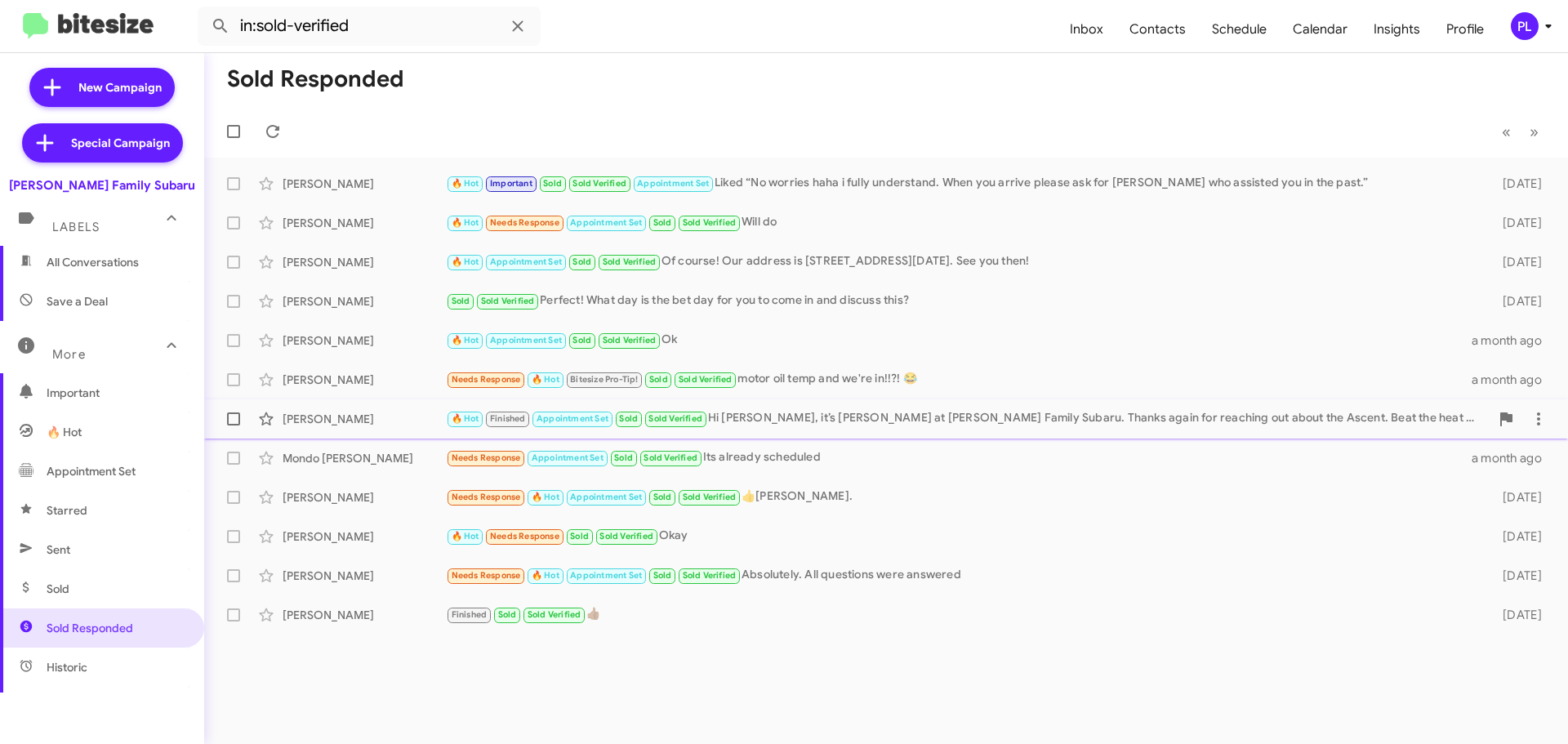
click at [1008, 406] on div "Wesley Cates 🔥 Hot Finished Appointment Set Sold Sold Verified Hi Wesley, it’s …" at bounding box center [886, 419] width 1338 height 33
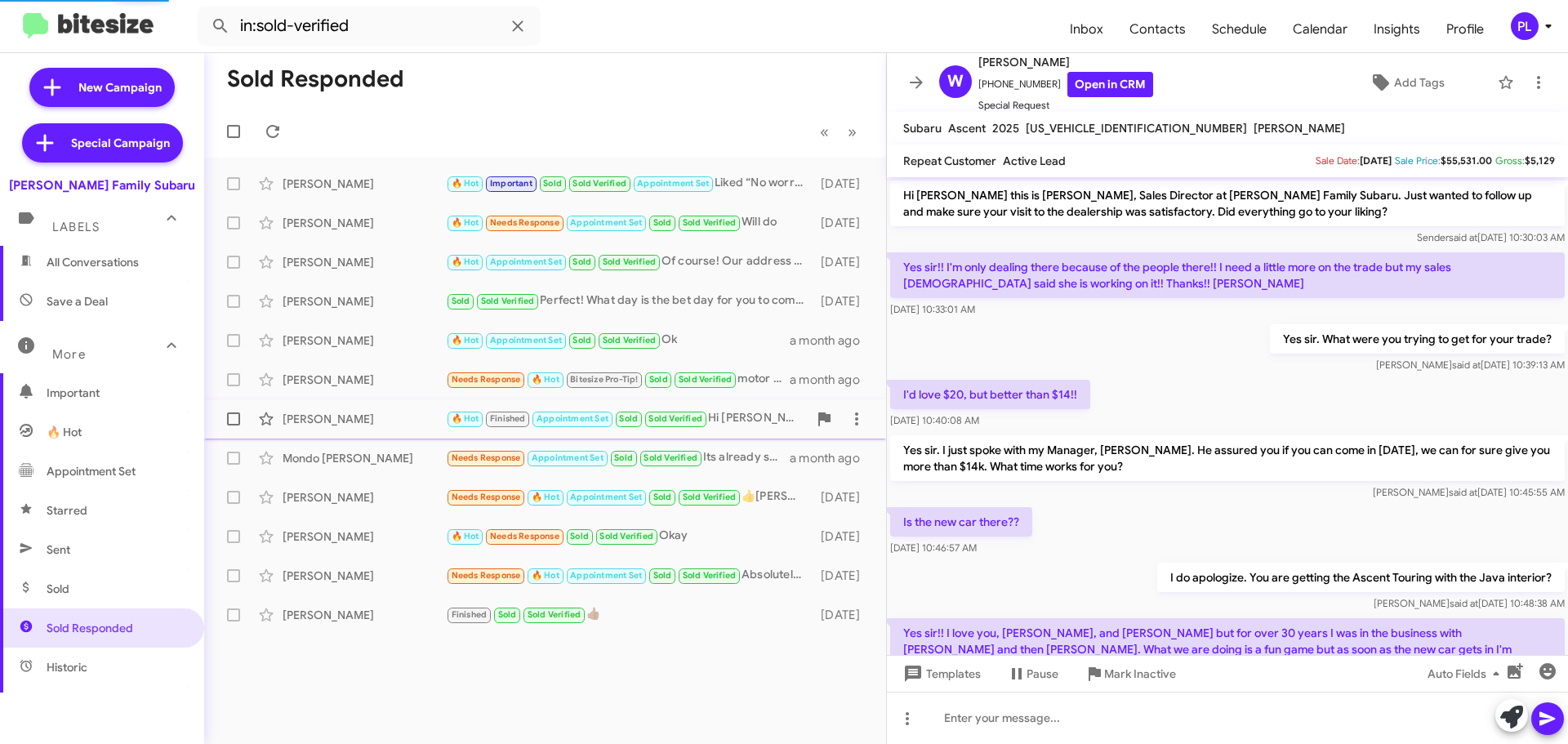
scroll to position [495, 0]
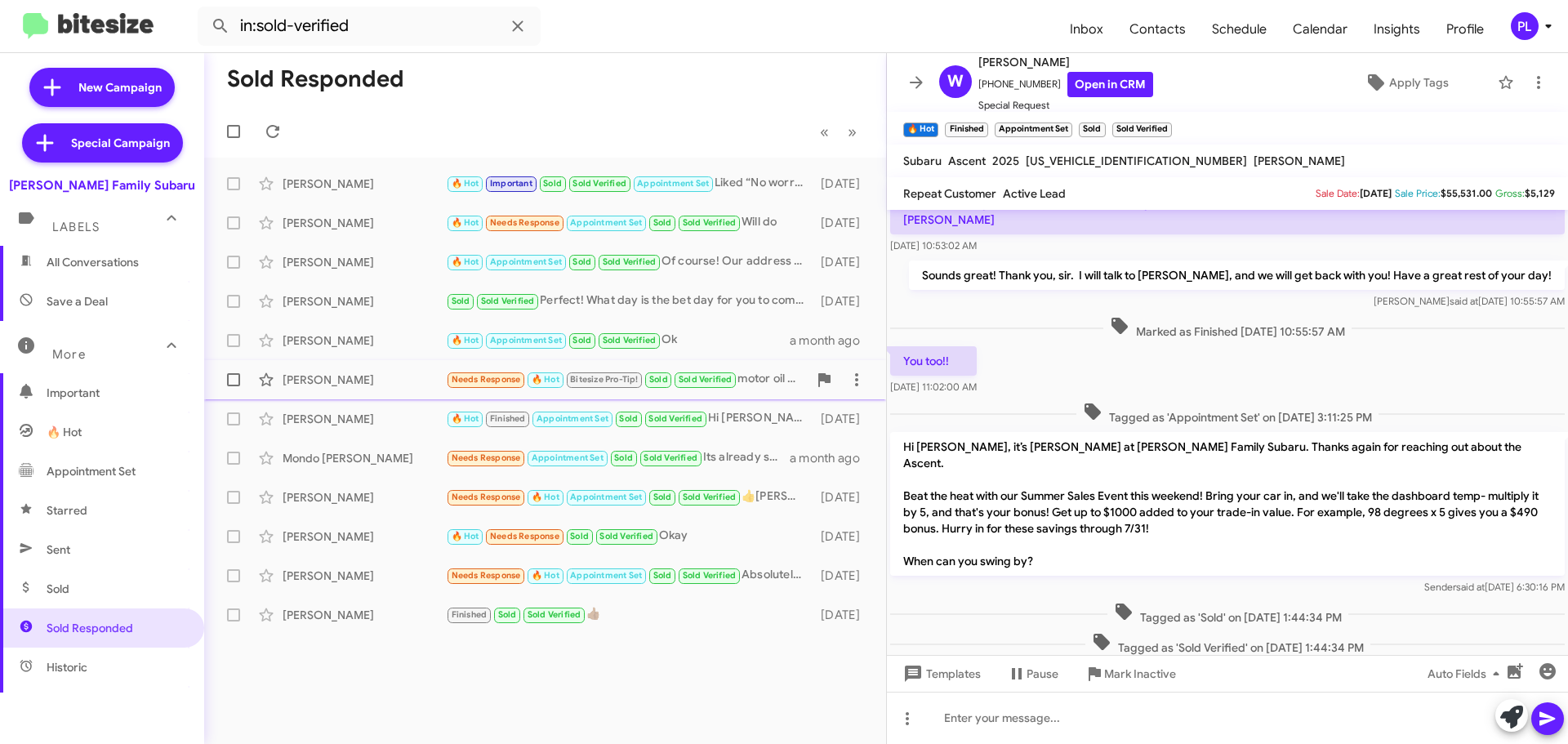
click at [340, 384] on div "David Speer" at bounding box center [364, 380] width 163 height 17
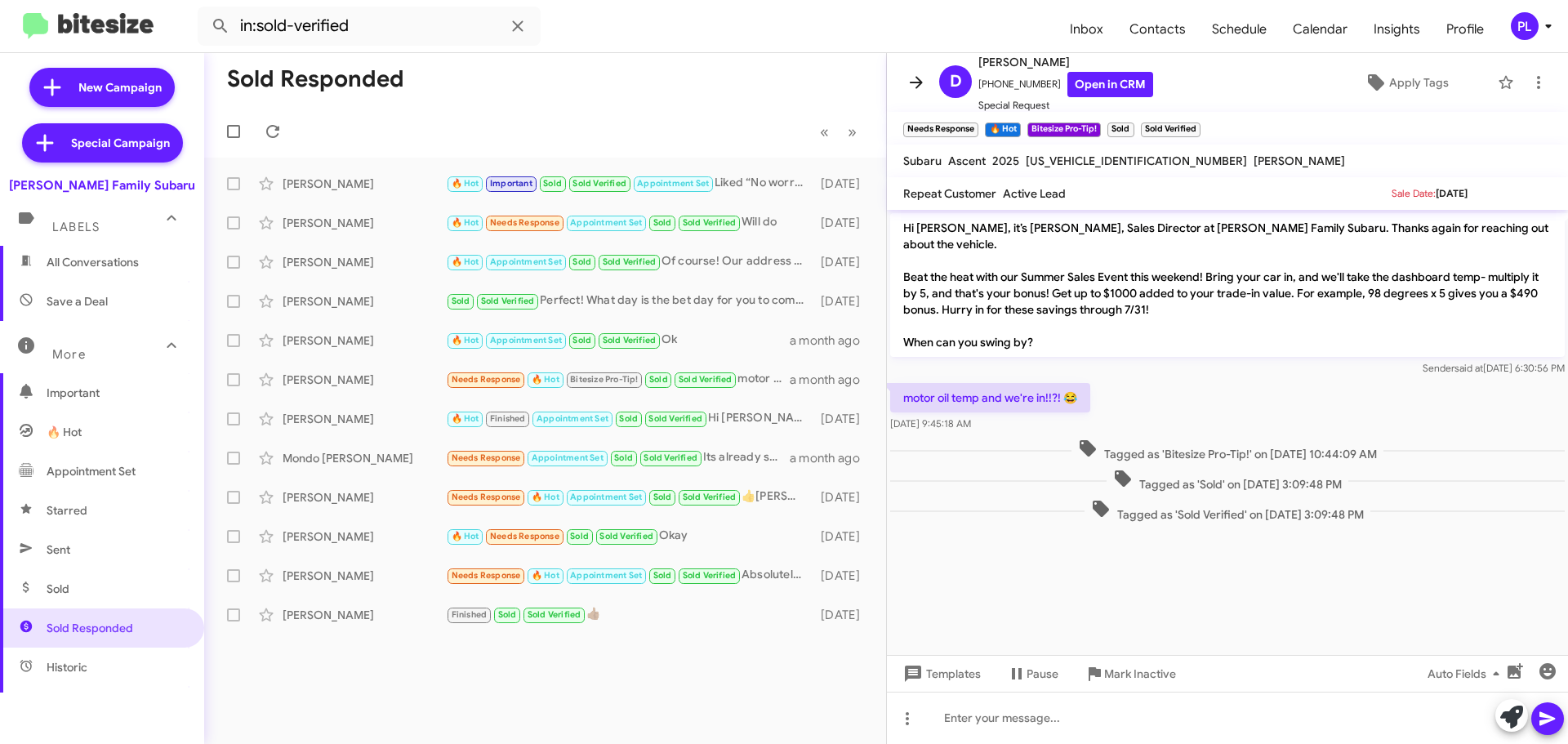
click at [921, 80] on icon at bounding box center [915, 82] width 19 height 19
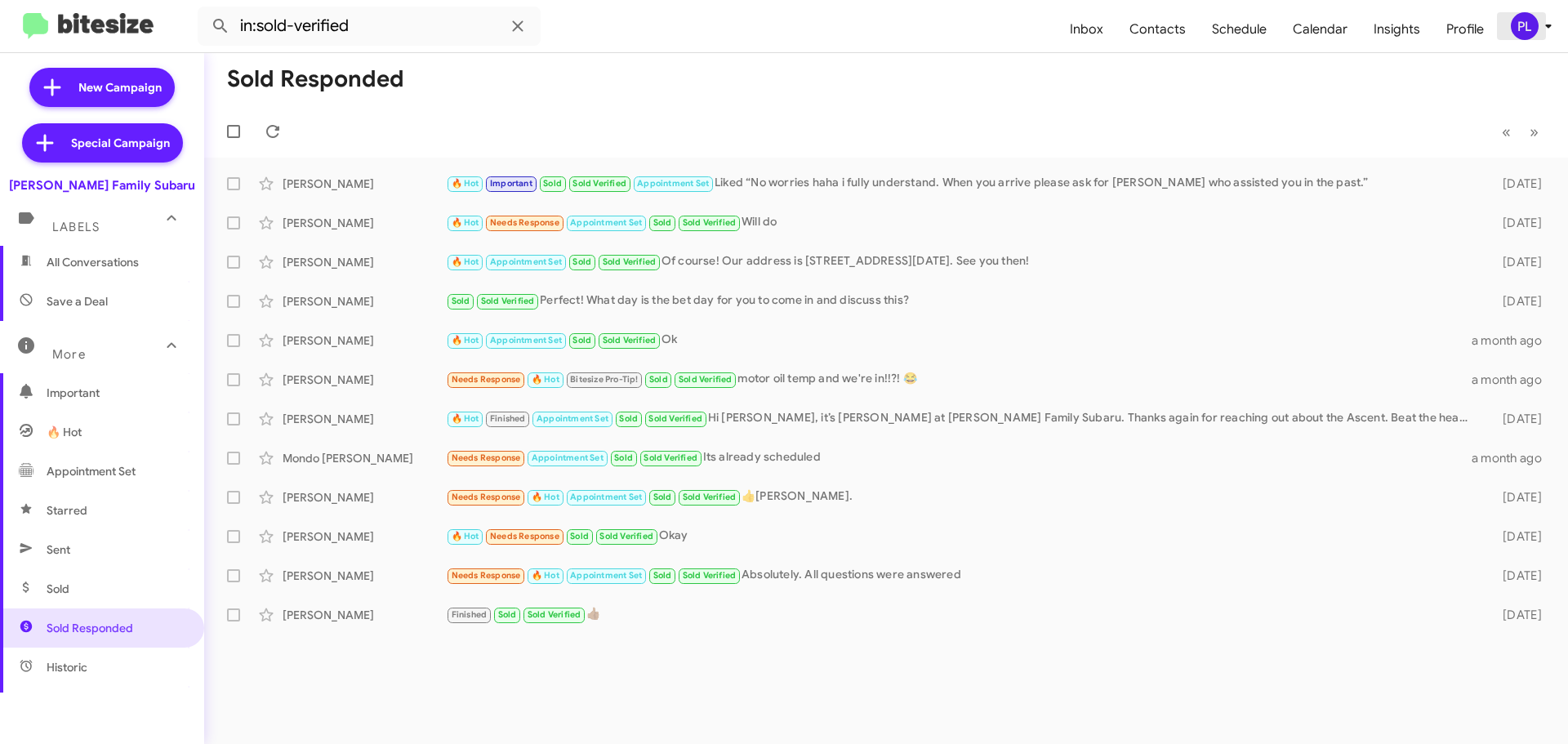
click at [1533, 16] on div "PL" at bounding box center [1524, 26] width 28 height 28
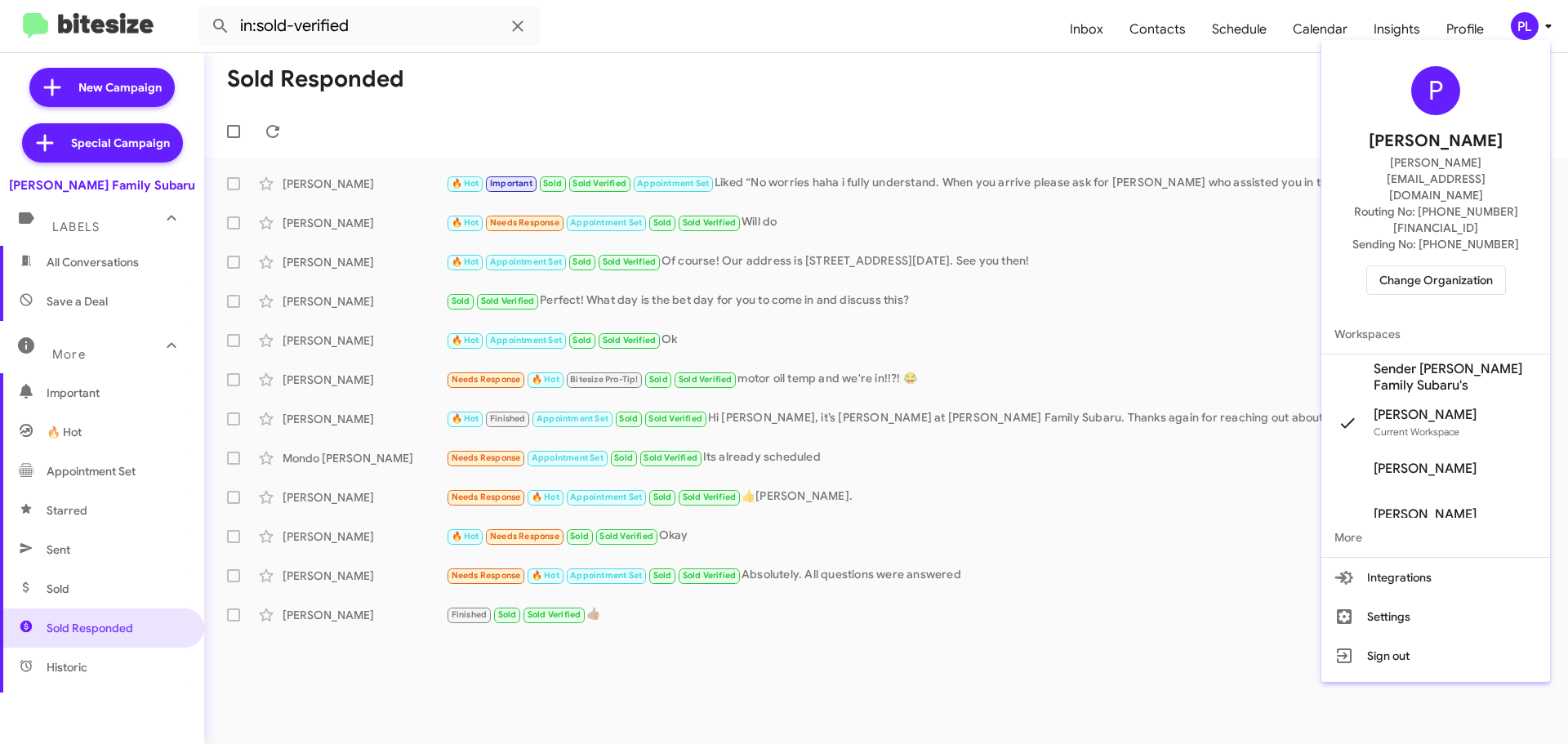
click at [1430, 248] on div "P Peggy Lervold peggy@bitesize.co Routing No: +1 (361) 541-6041 Sending No: +1 …" at bounding box center [1435, 181] width 228 height 268
click at [1430, 266] on span "Change Organization" at bounding box center [1436, 280] width 114 height 28
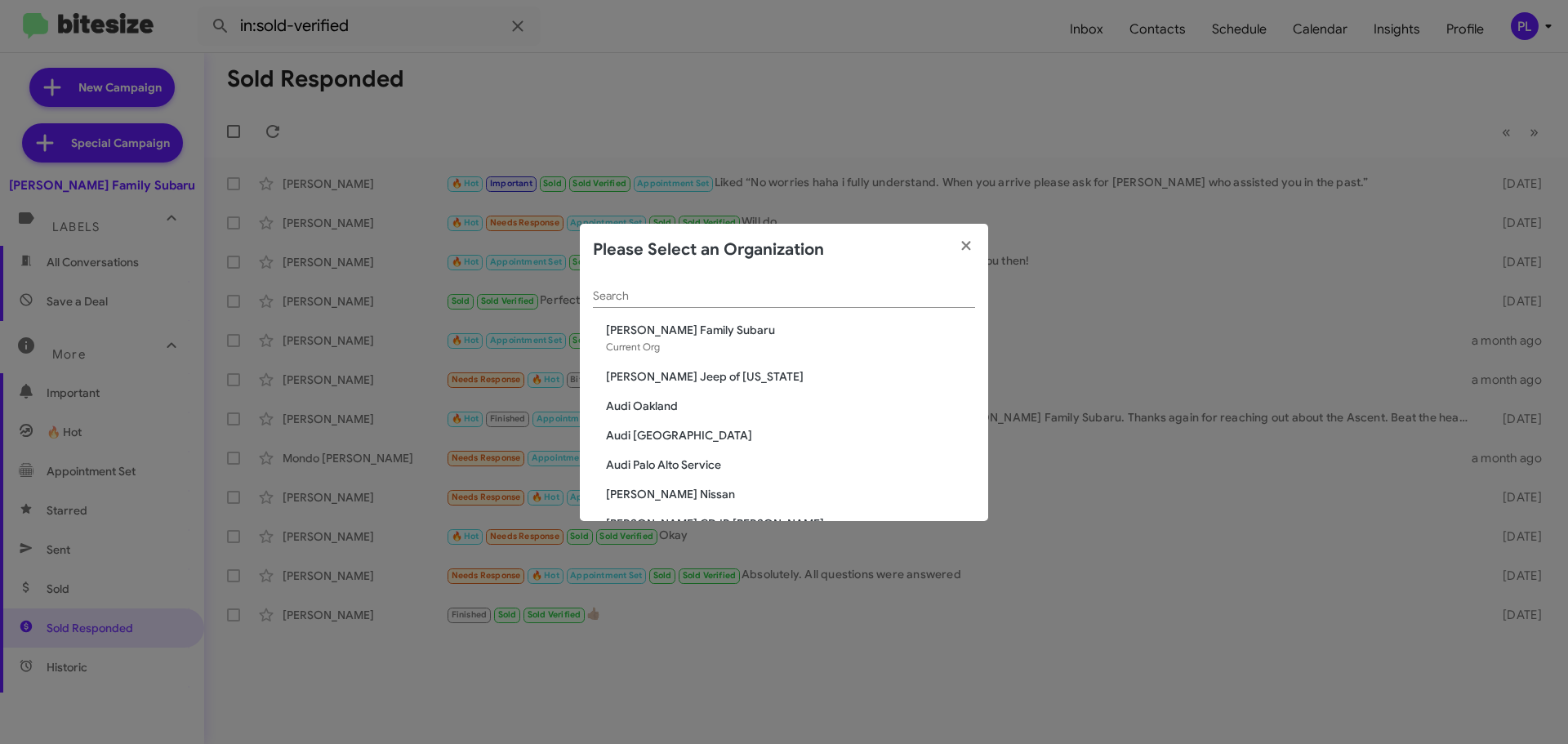
click at [650, 288] on div "Search" at bounding box center [783, 292] width 382 height 32
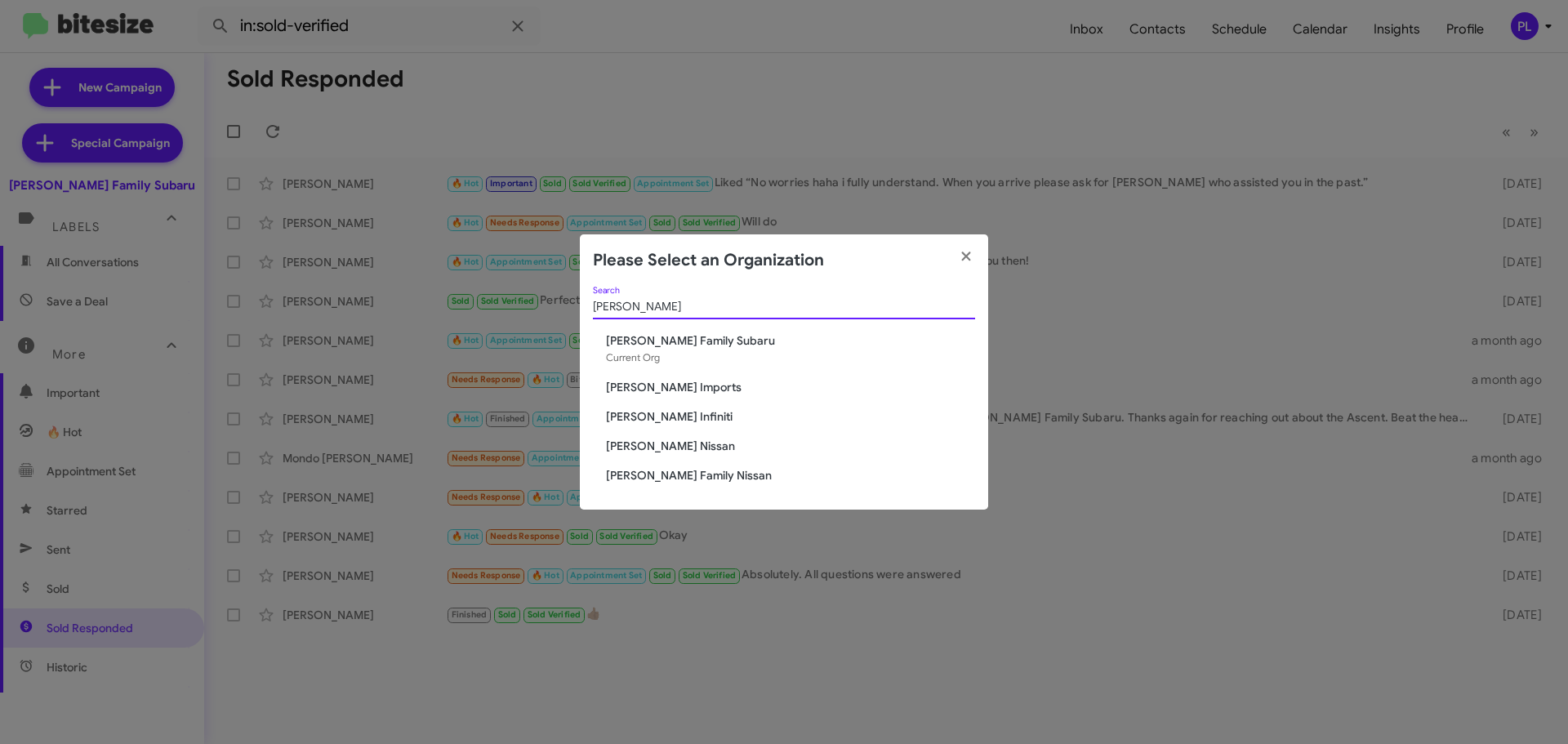
type input "hicks"
click at [664, 383] on span "[PERSON_NAME] Imports" at bounding box center [790, 387] width 369 height 17
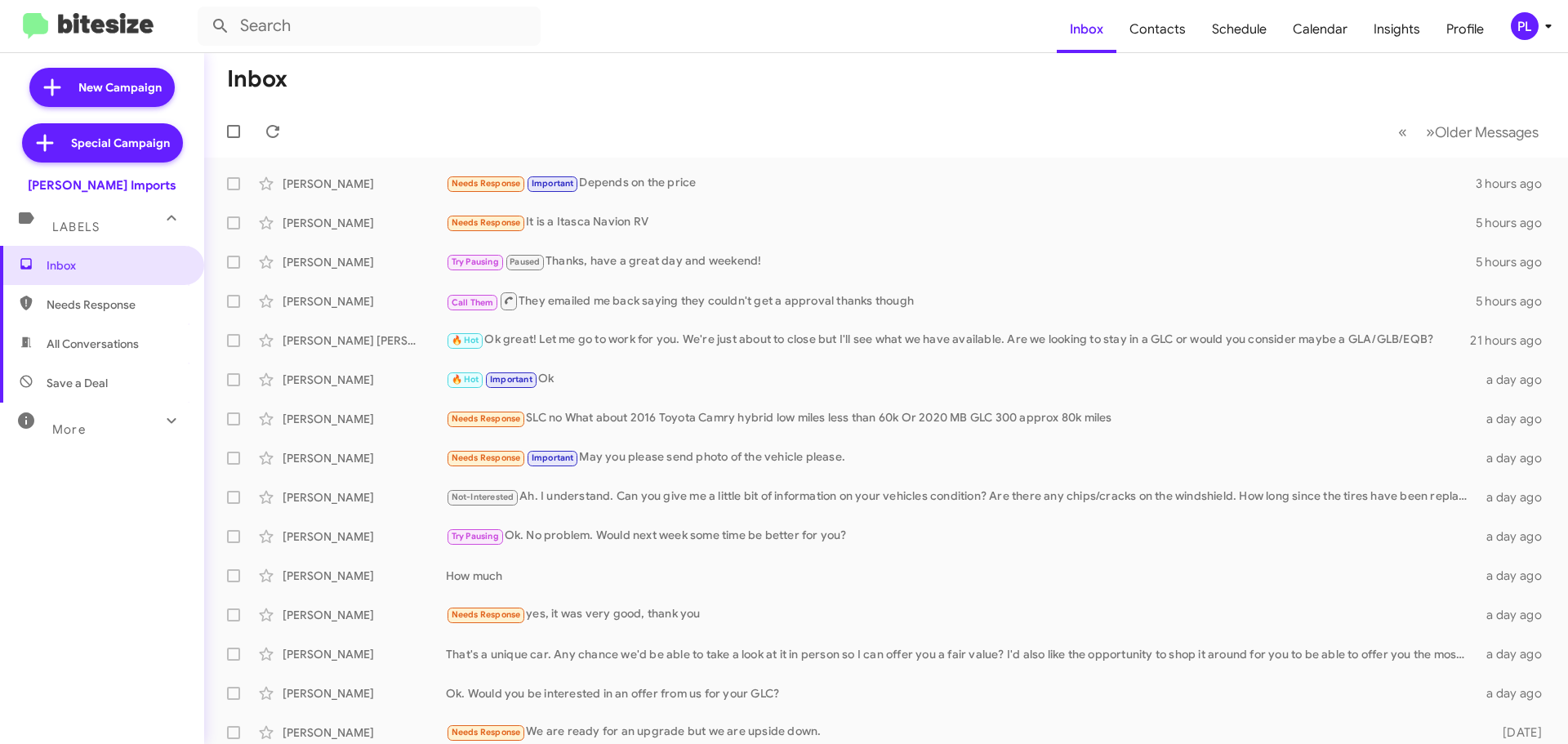
click at [78, 432] on span "More" at bounding box center [69, 429] width 34 height 15
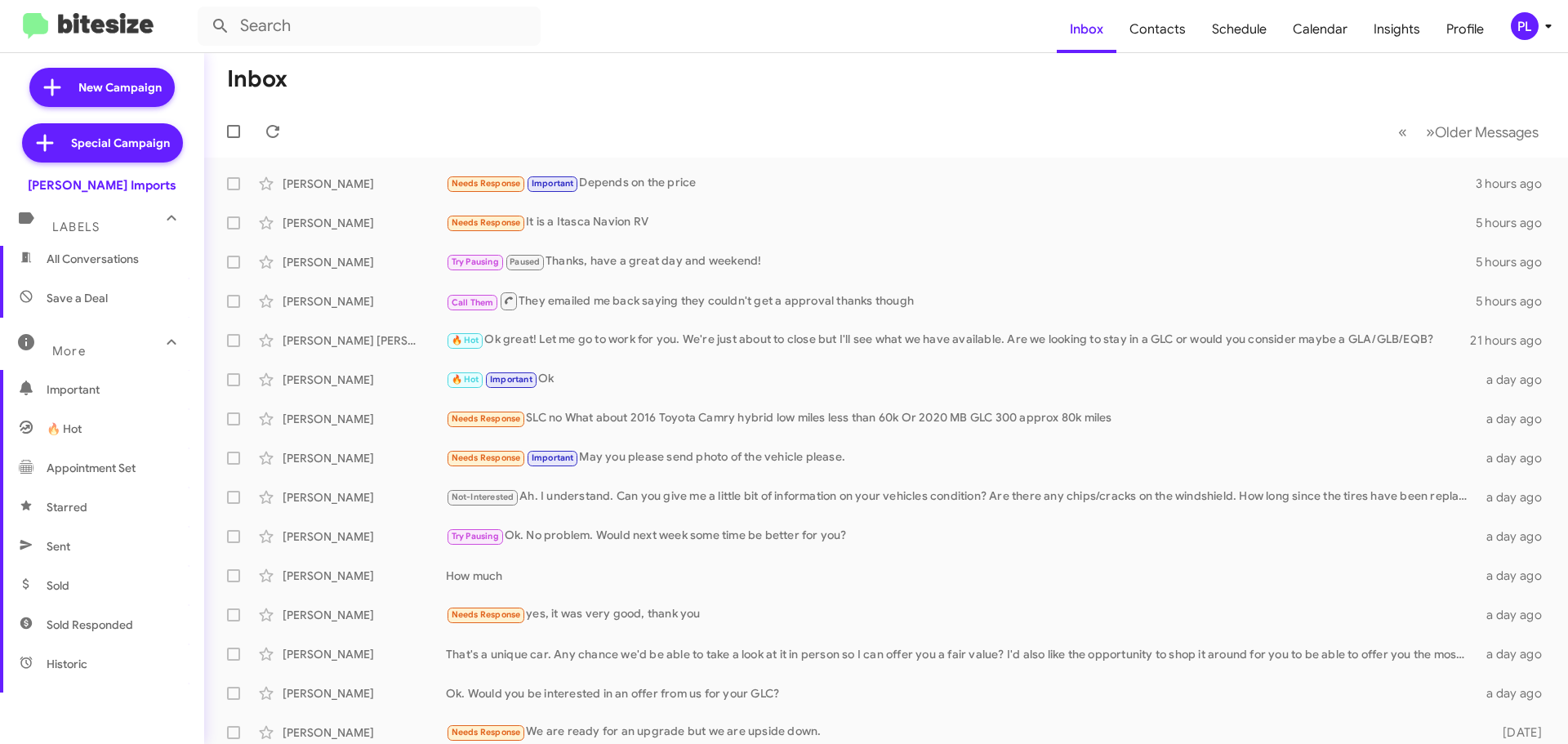
scroll to position [163, 0]
click at [110, 551] on span "Sold Responded" at bounding box center [90, 547] width 86 height 17
type input "in:sold-verified"
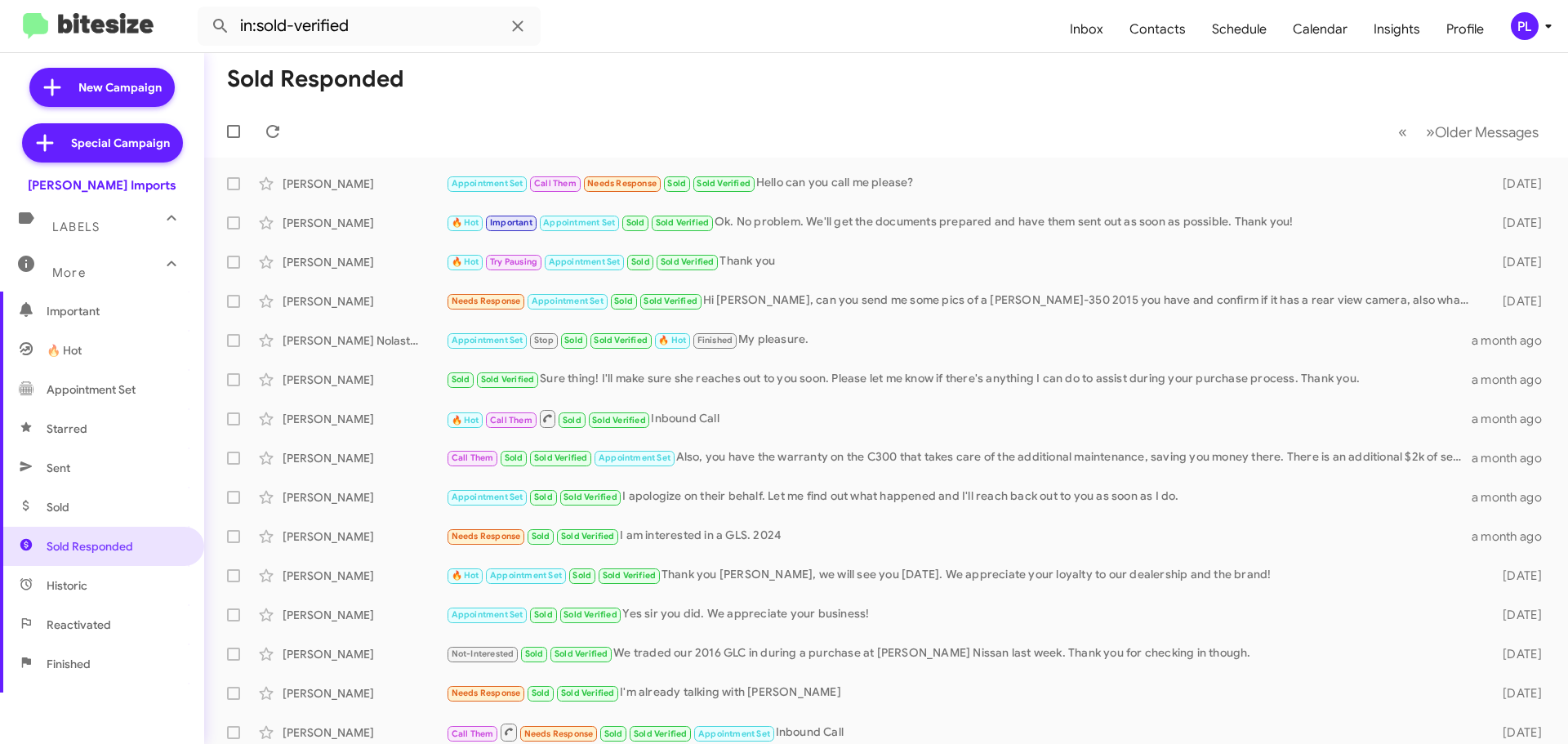
click at [1540, 26] on icon at bounding box center [1548, 26] width 19 height 19
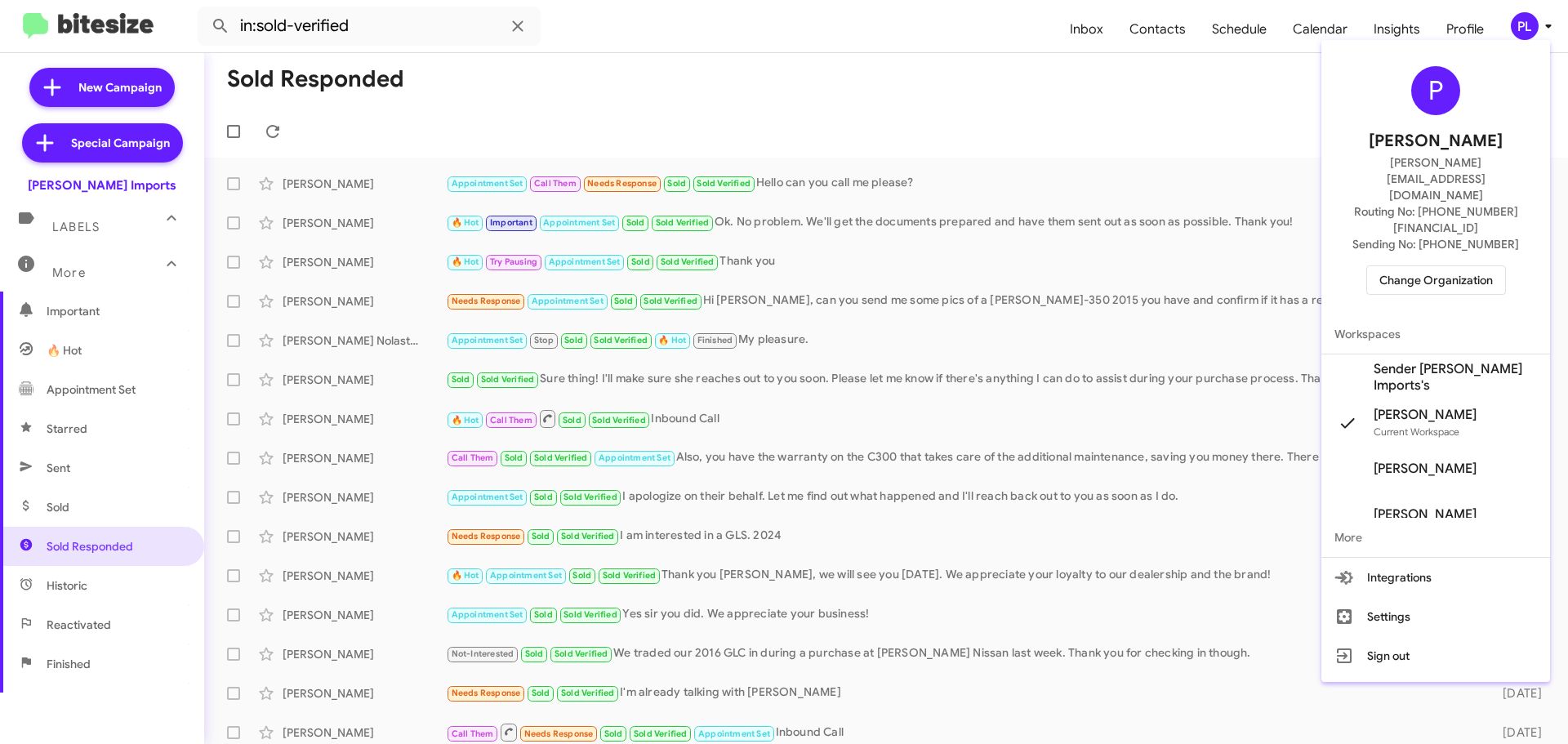
click at [1456, 266] on span "Change Organization" at bounding box center [1436, 280] width 114 height 28
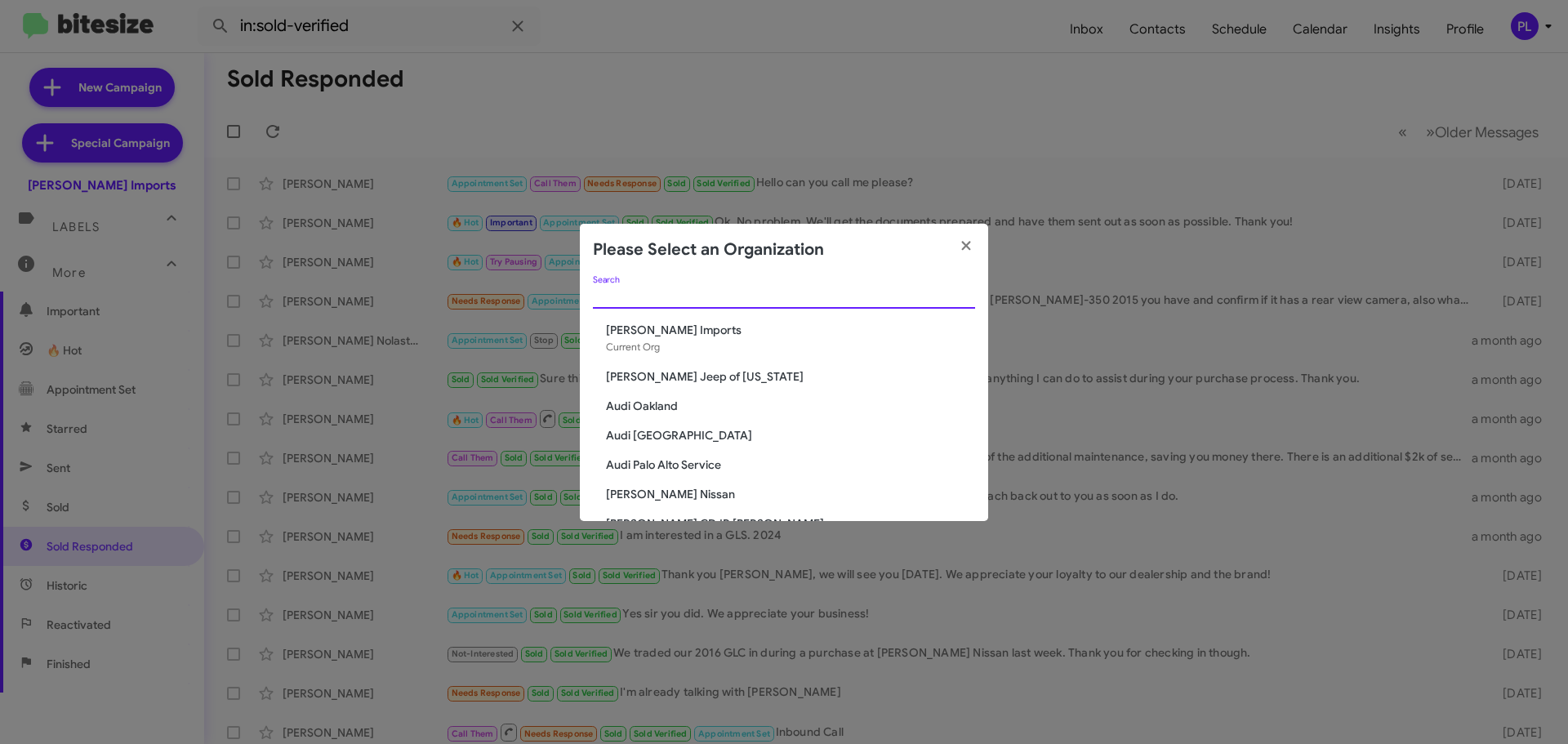
click at [704, 302] on input "Search" at bounding box center [783, 296] width 382 height 13
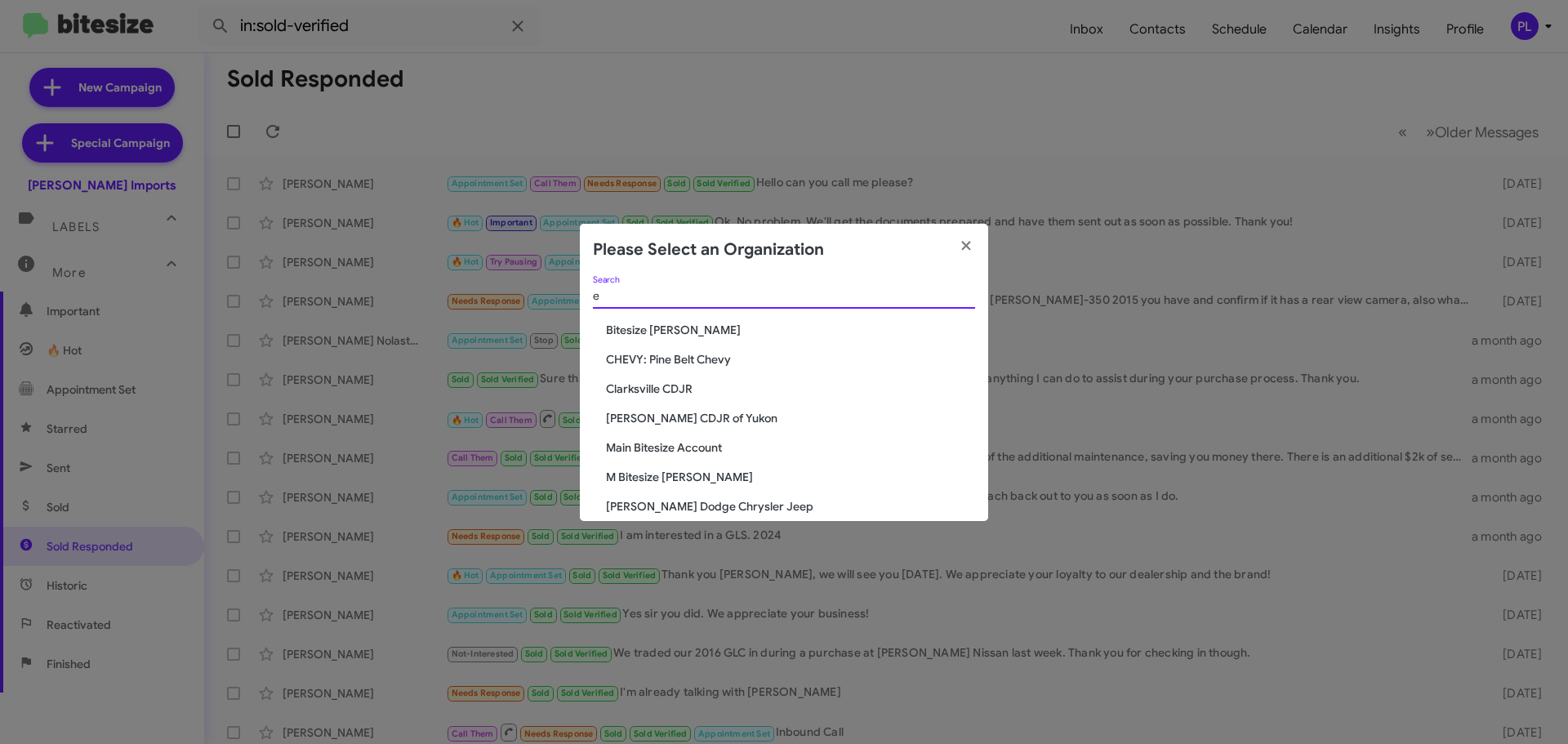
type input "e"
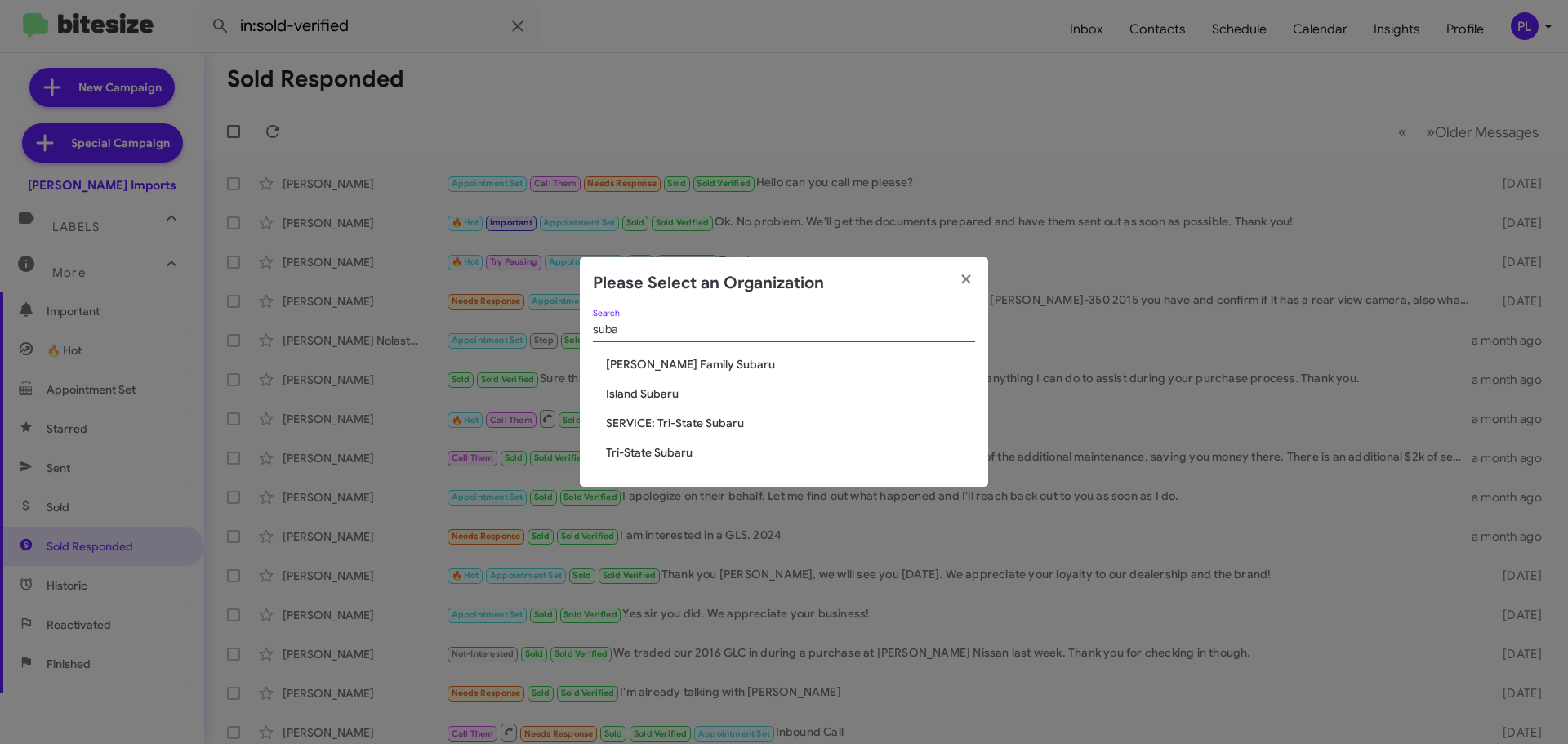
type input "suba"
click at [669, 370] on span "[PERSON_NAME] Family Subaru" at bounding box center [790, 364] width 369 height 17
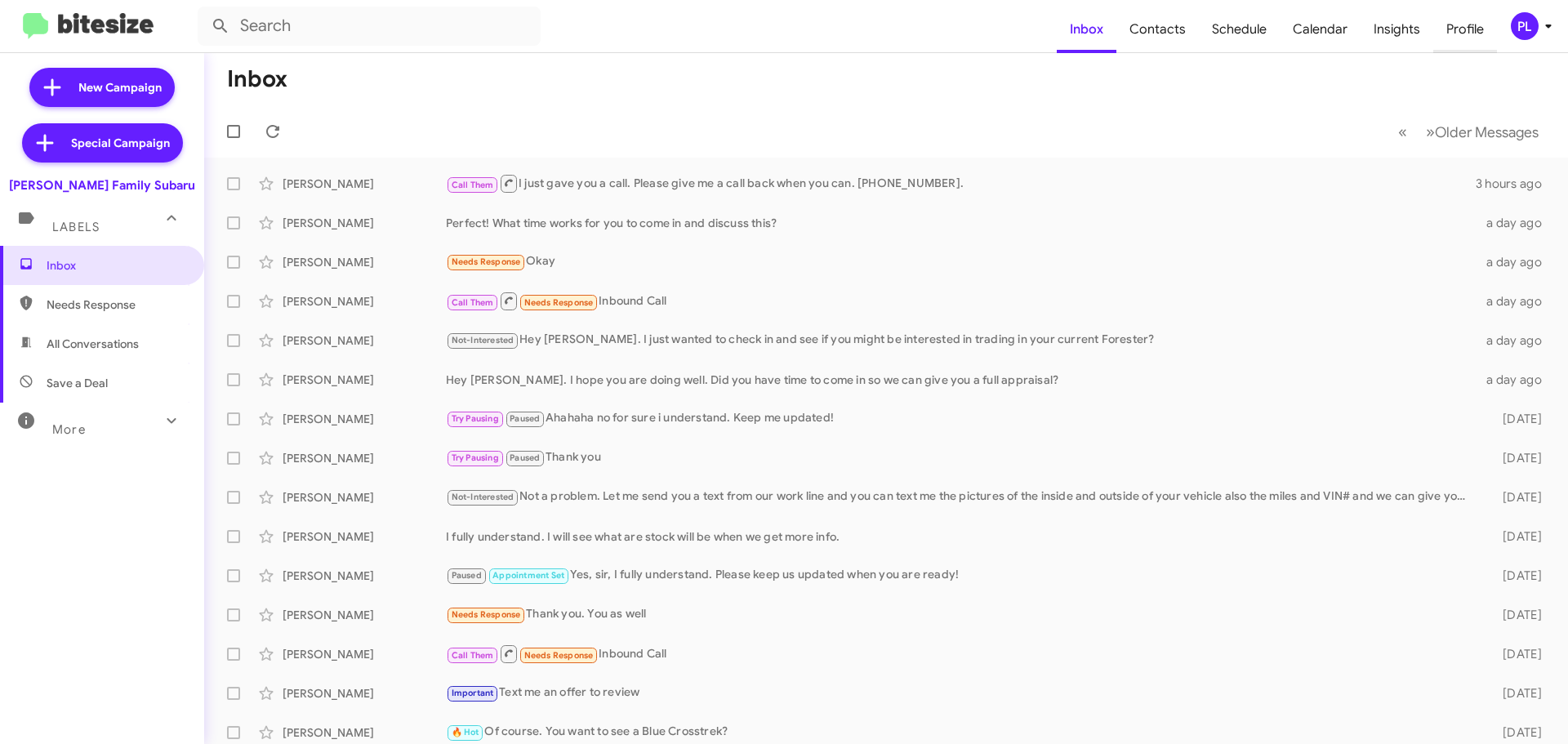
click at [1468, 19] on span "Profile" at bounding box center [1464, 29] width 63 height 48
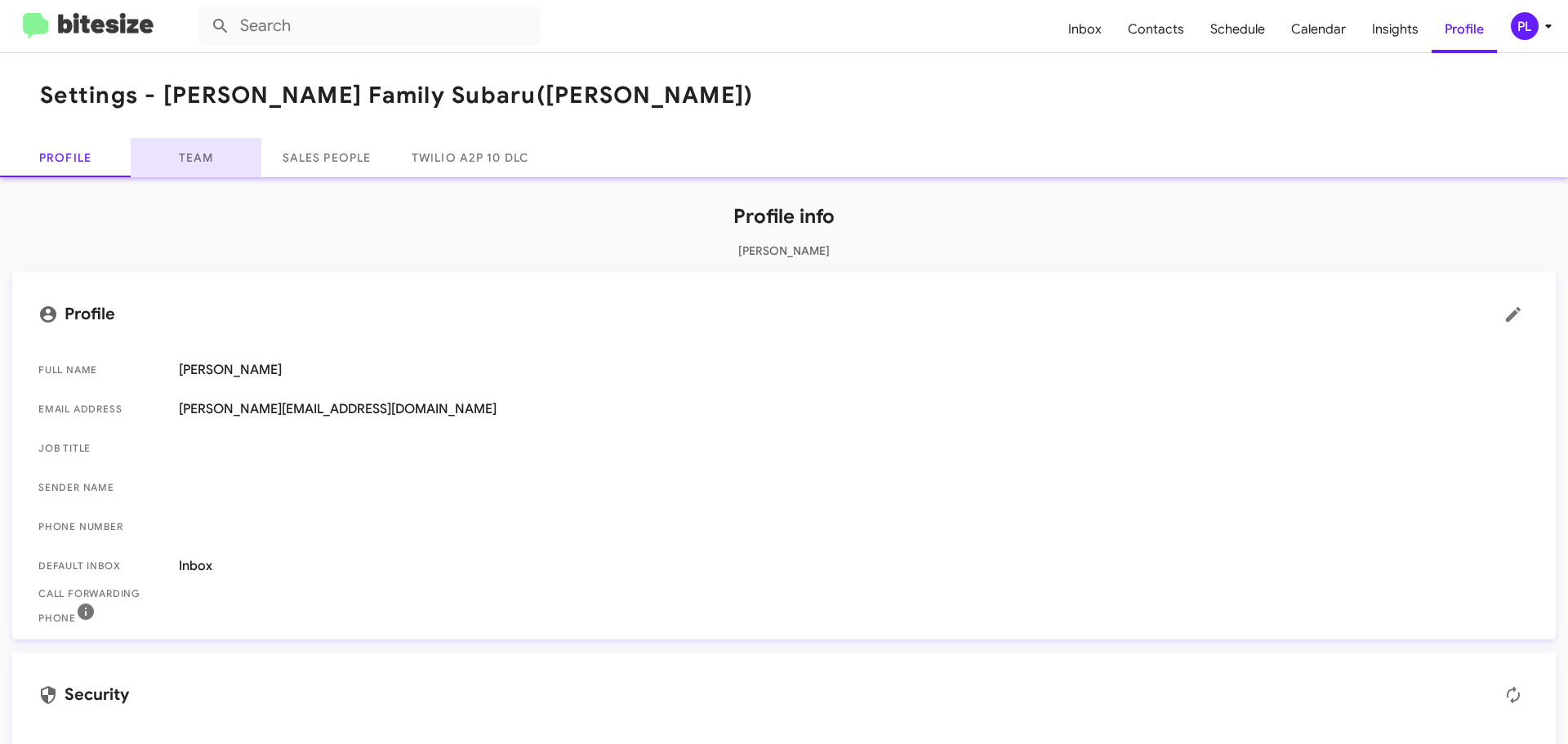
click at [197, 149] on link "Team" at bounding box center [195, 157] width 130 height 39
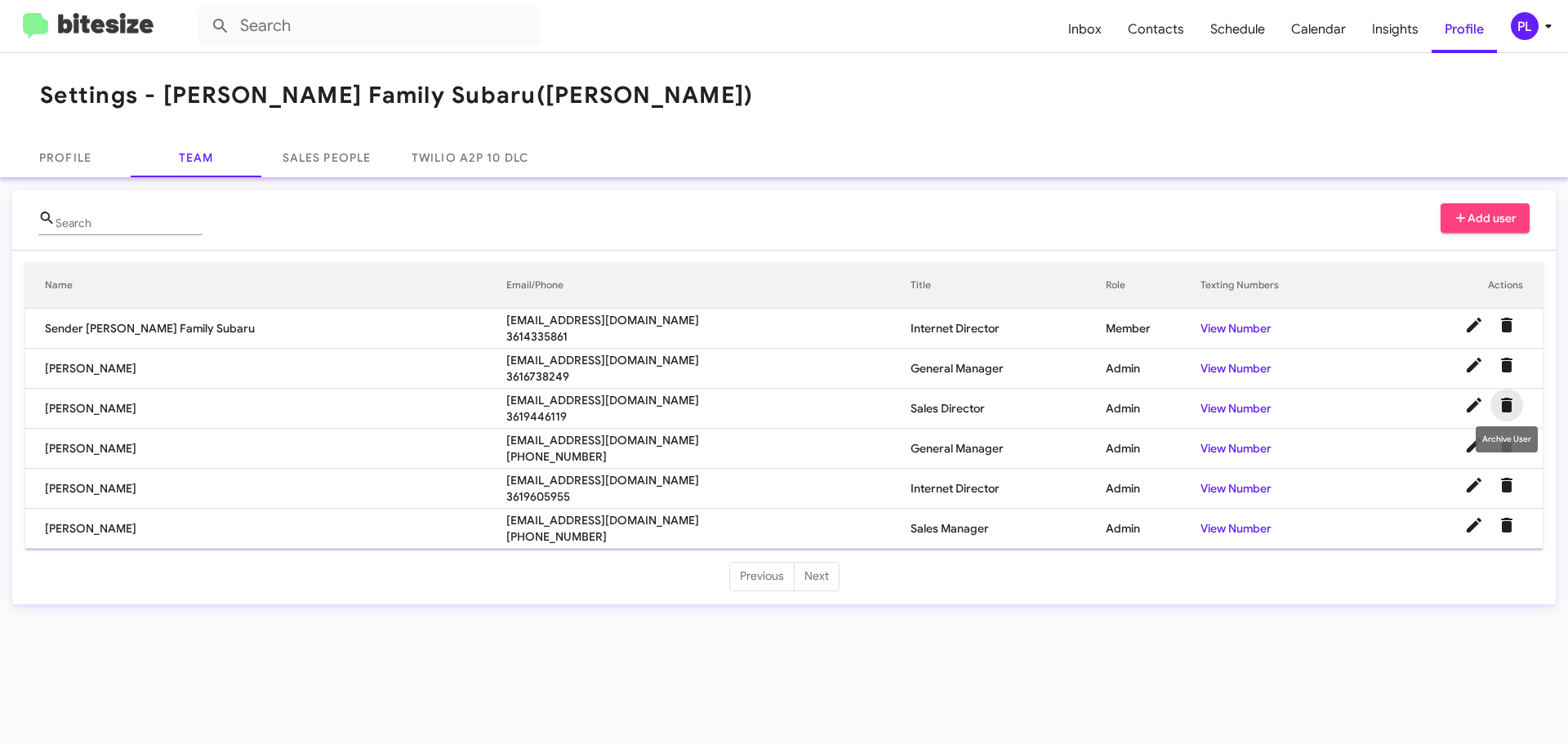
click at [1505, 397] on icon "Delete User" at bounding box center [1506, 405] width 19 height 19
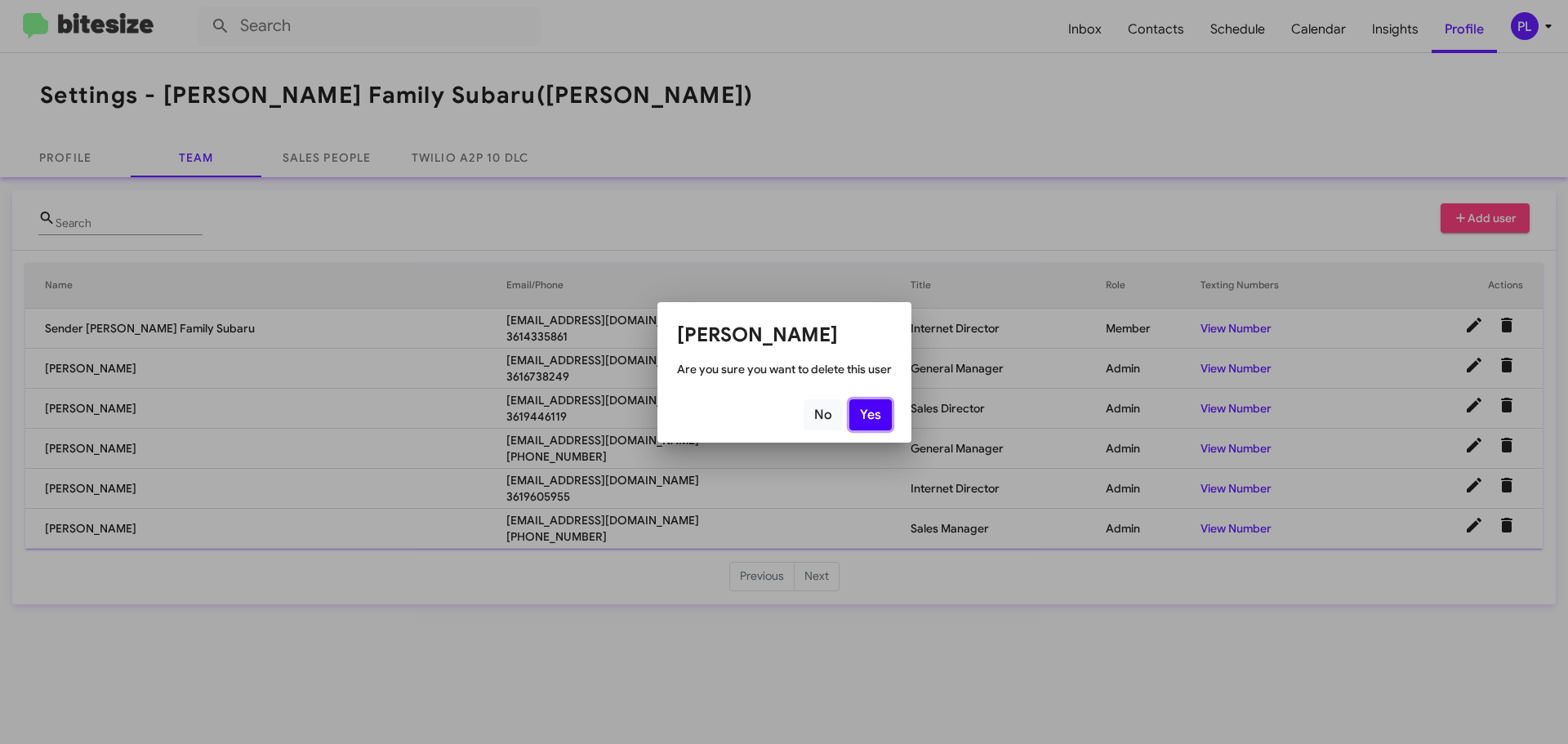
click at [868, 414] on button "Yes" at bounding box center [870, 415] width 42 height 31
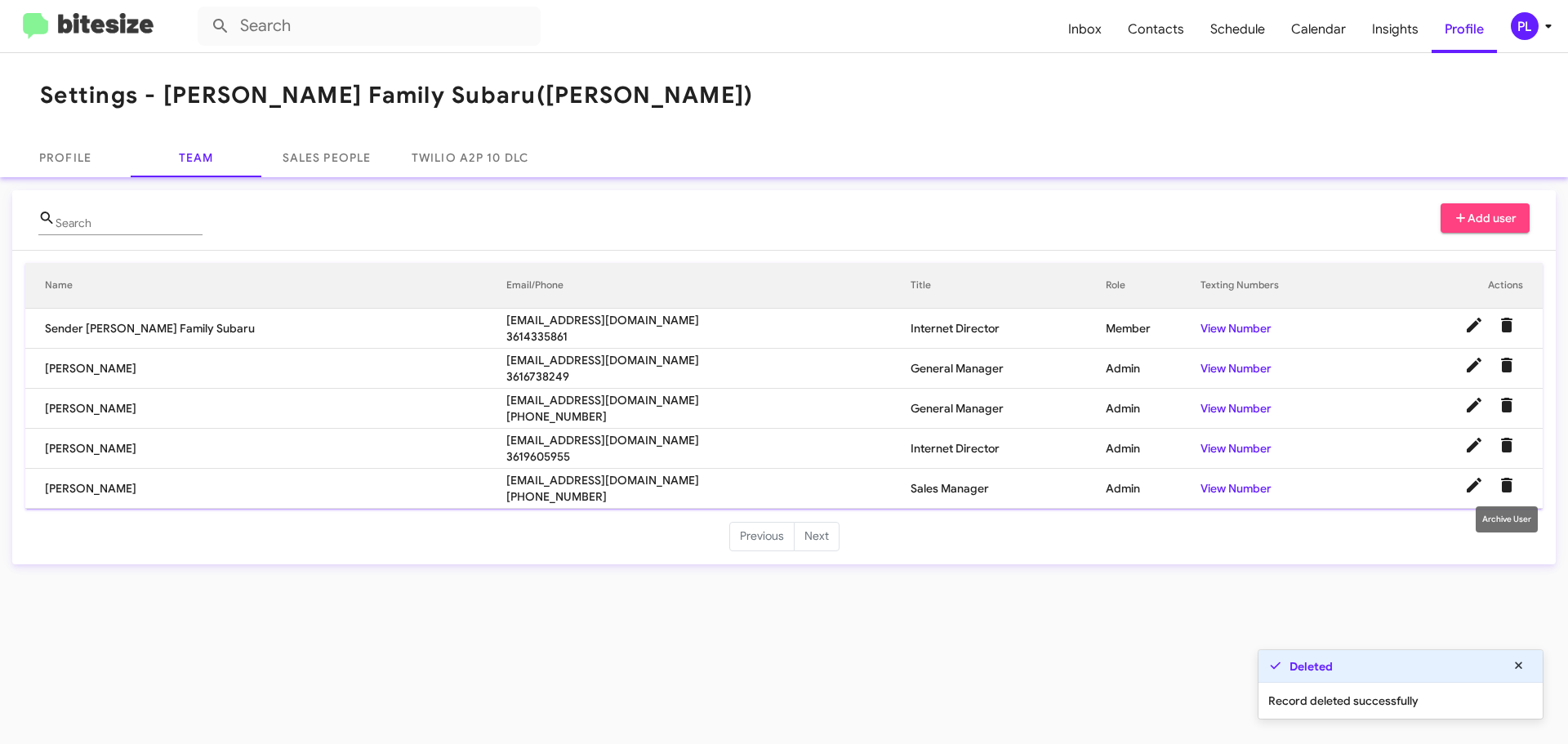
click at [1500, 488] on icon "Delete User" at bounding box center [1506, 484] width 19 height 19
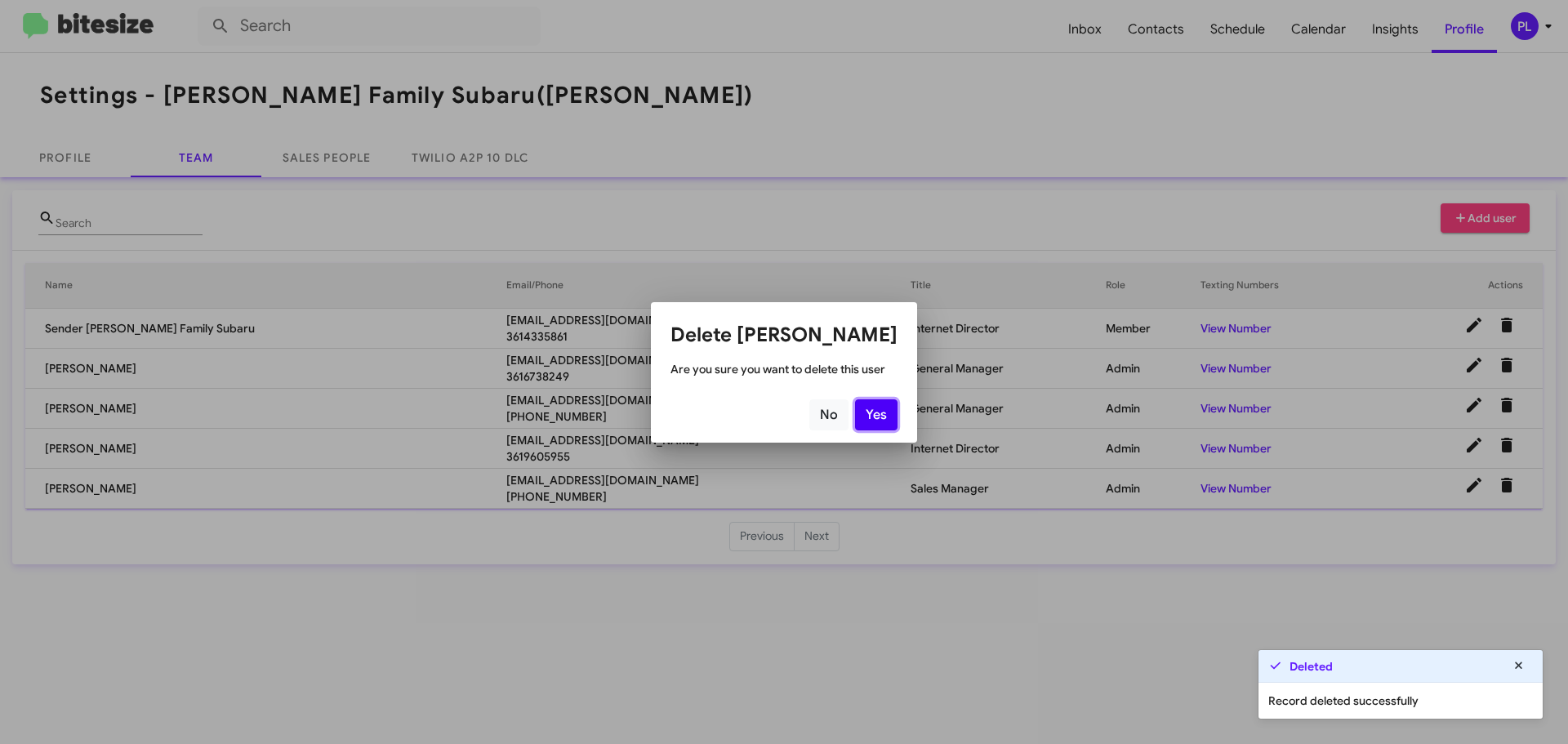
click at [863, 415] on button "Yes" at bounding box center [876, 415] width 42 height 31
